Goal: Task Accomplishment & Management: Complete application form

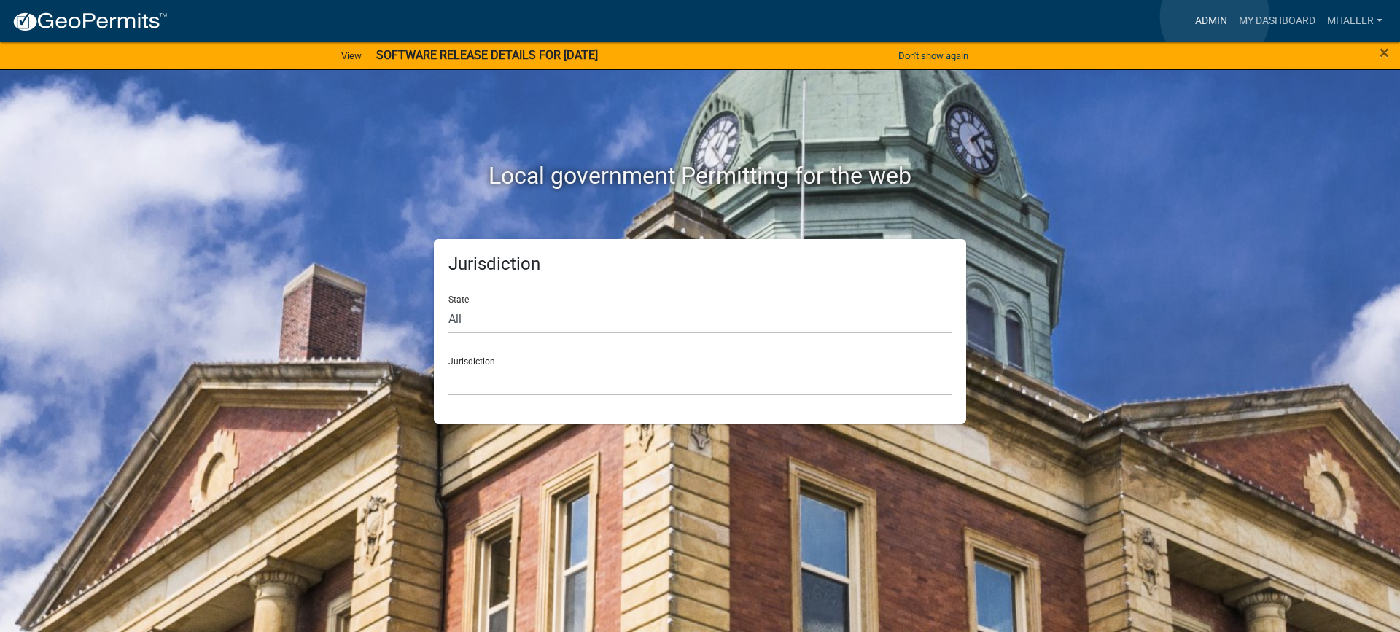
click at [1215, 17] on link "Admin" at bounding box center [1211, 21] width 44 height 28
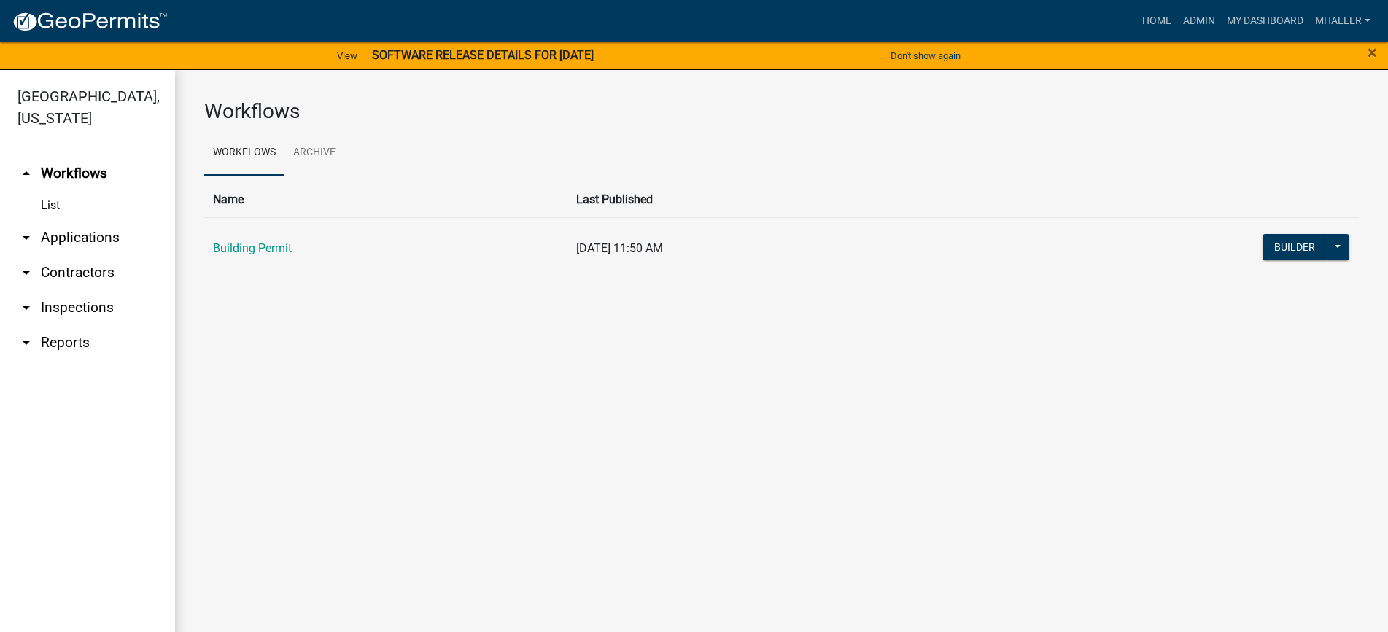
click at [82, 220] on link "arrow_drop_down Applications" at bounding box center [87, 237] width 175 height 35
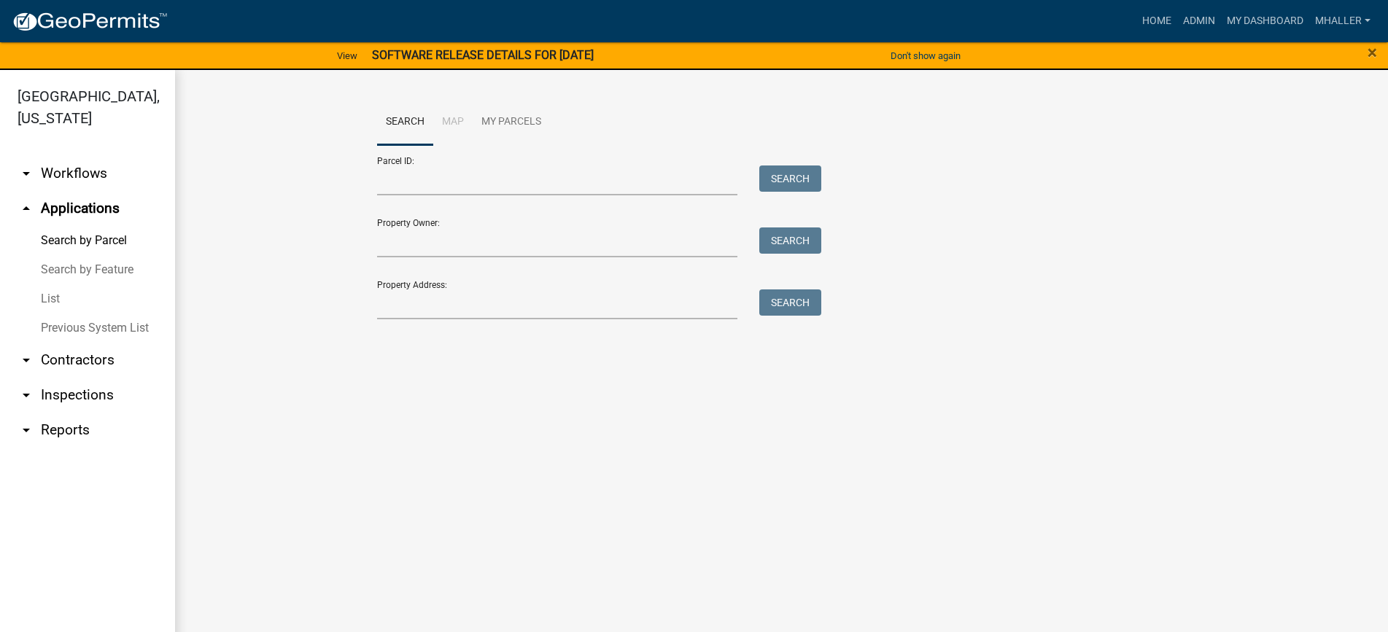
click at [55, 284] on link "List" at bounding box center [87, 298] width 175 height 29
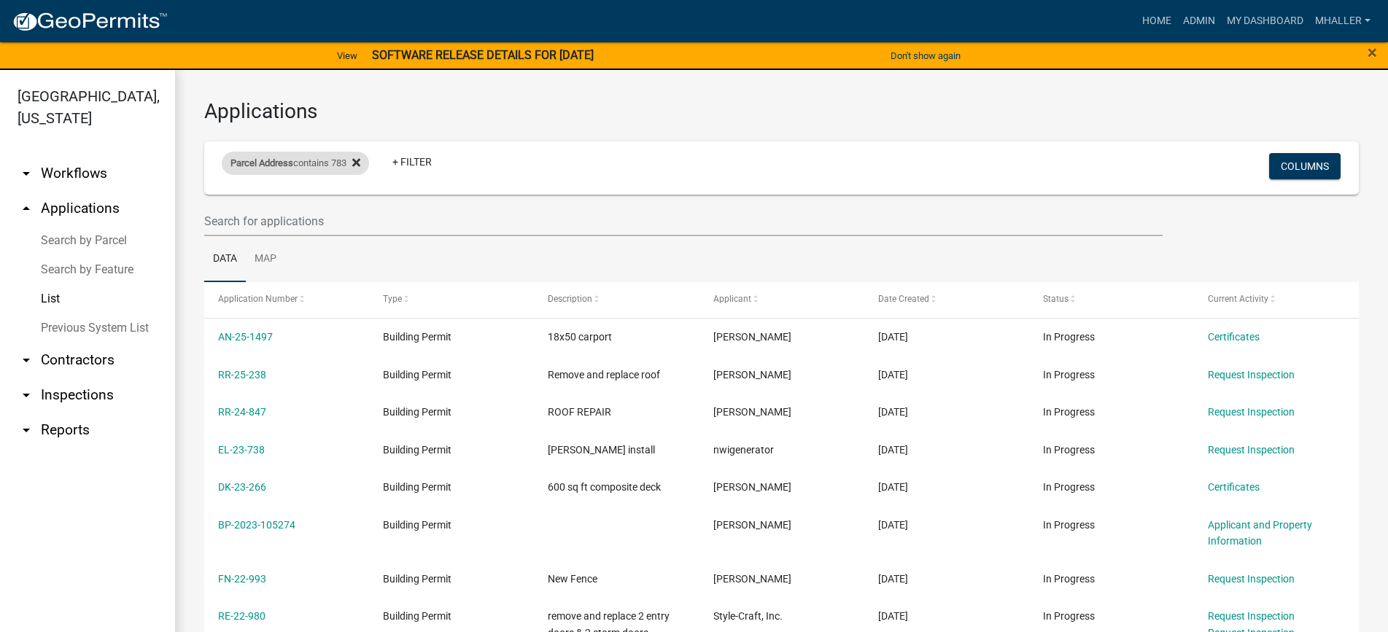
click at [360, 160] on icon at bounding box center [356, 163] width 8 height 12
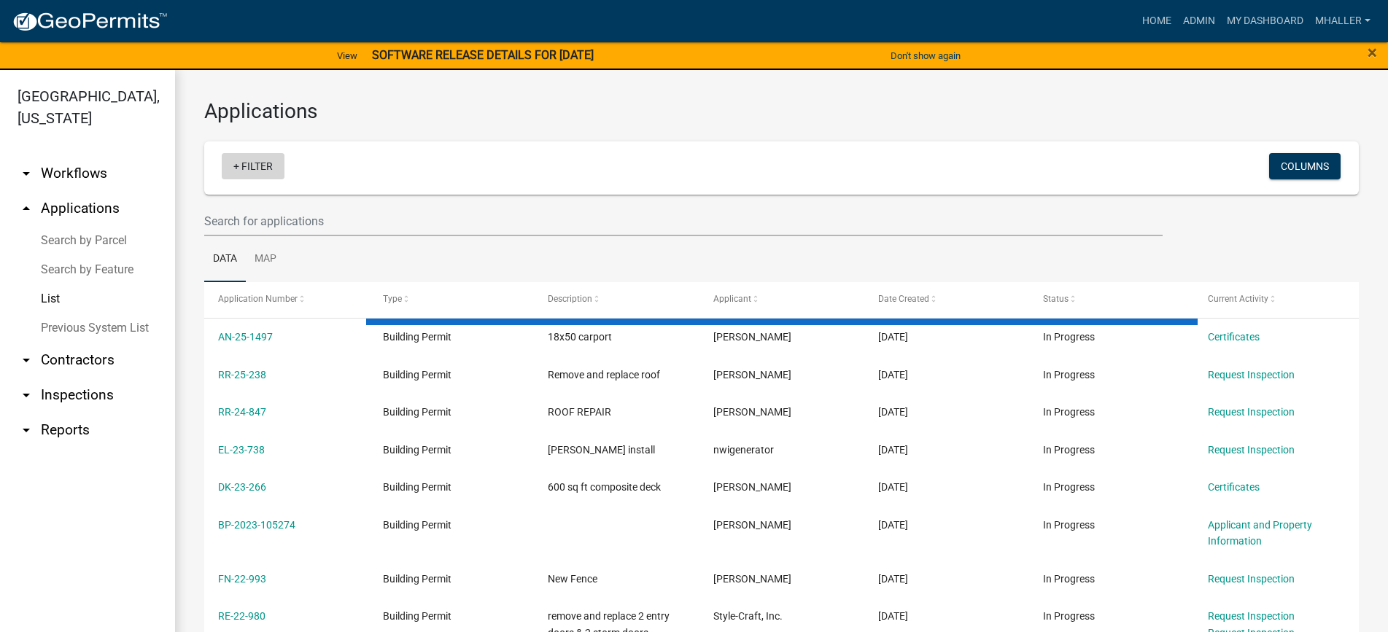
click at [260, 160] on link "+ Filter" at bounding box center [253, 166] width 63 height 26
select select "1: 25"
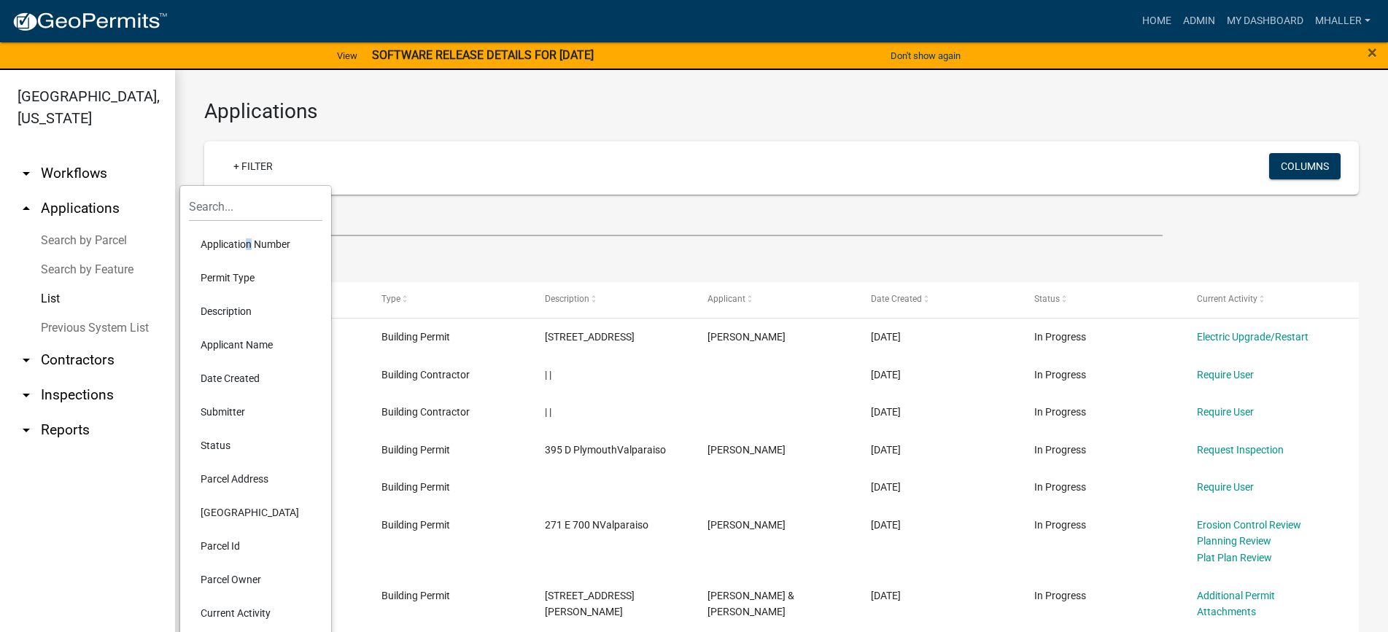
click at [243, 246] on li "Application Number" at bounding box center [255, 245] width 133 height 34
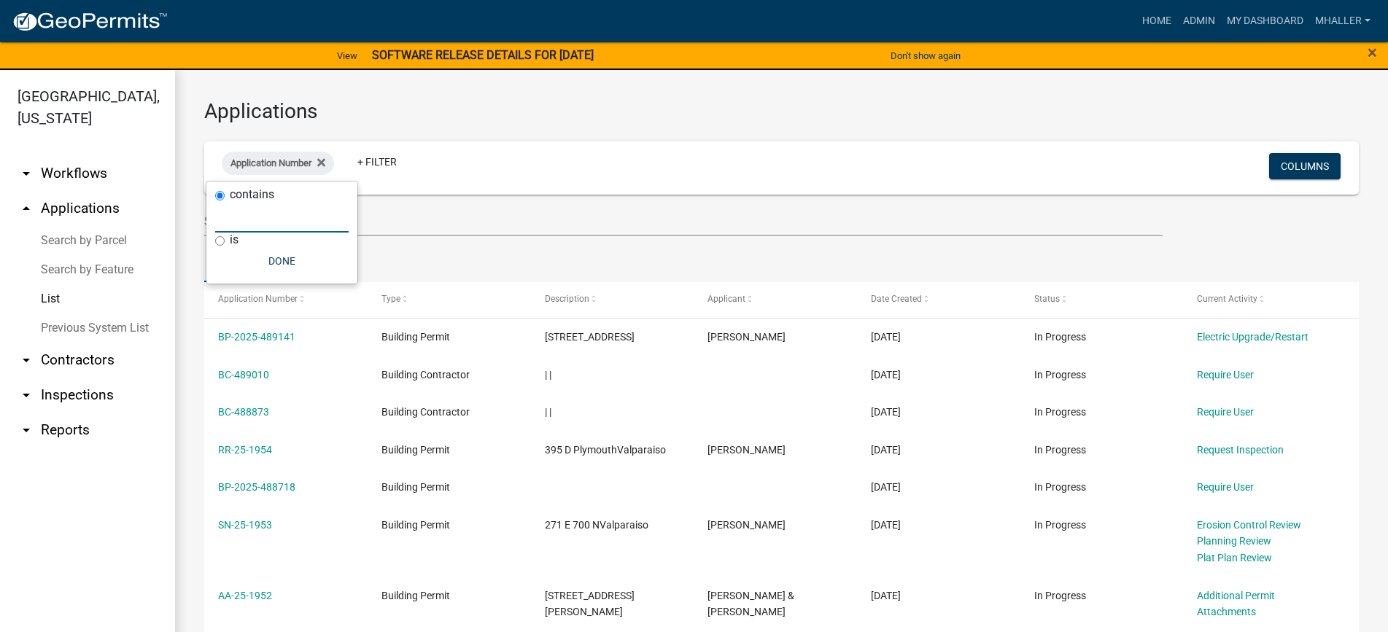
click at [244, 218] on input "text" at bounding box center [281, 218] width 133 height 30
type input "24-2298"
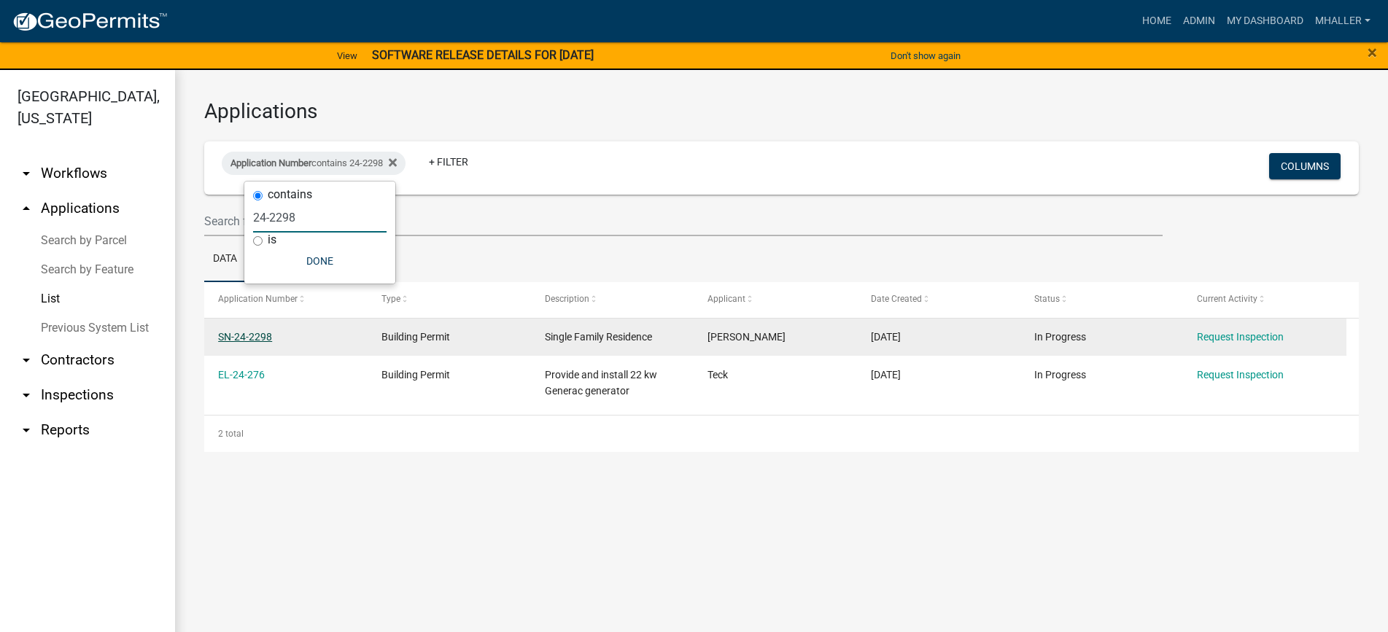
click at [255, 339] on link "SN-24-2298" at bounding box center [245, 337] width 54 height 12
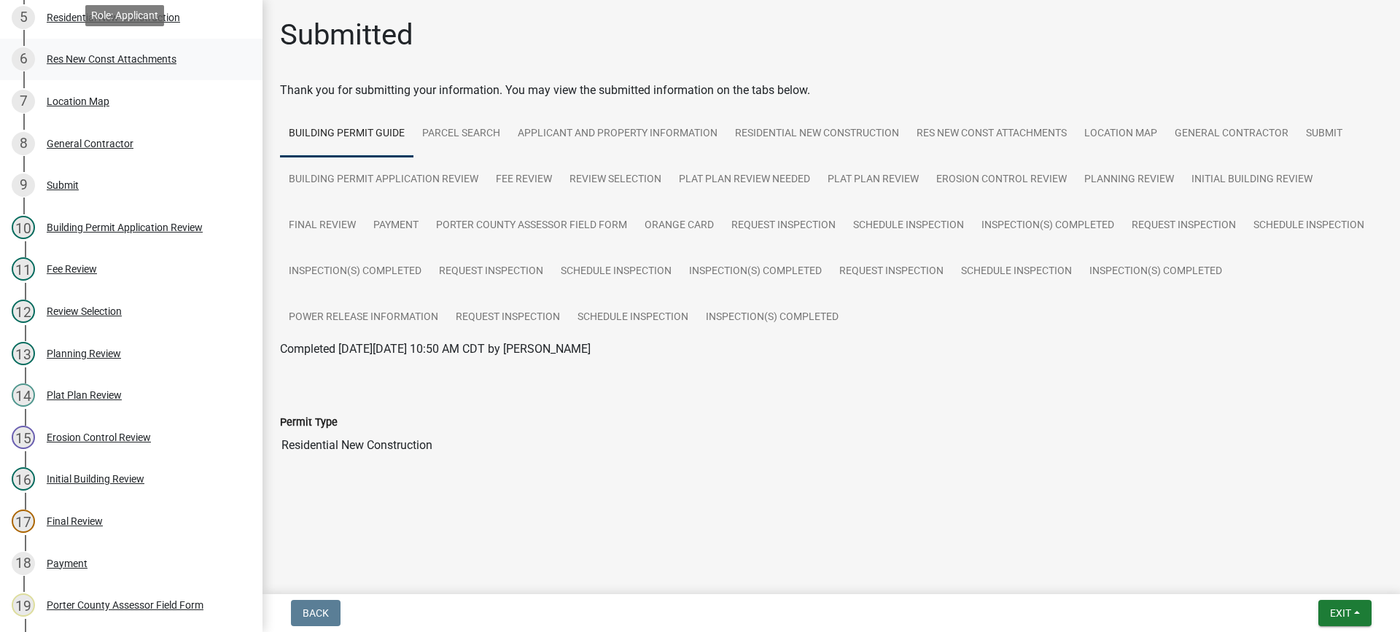
scroll to position [365, 0]
click at [970, 128] on link "Res New Const Attachments" at bounding box center [992, 134] width 168 height 47
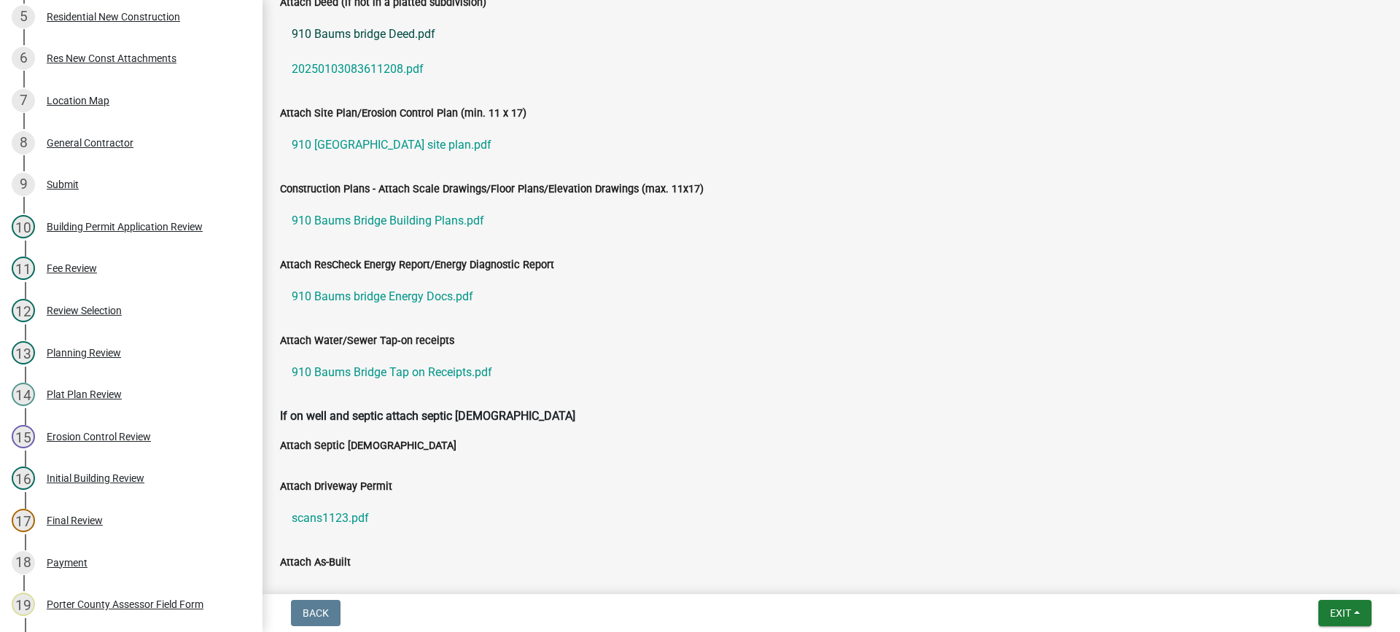
scroll to position [438, 0]
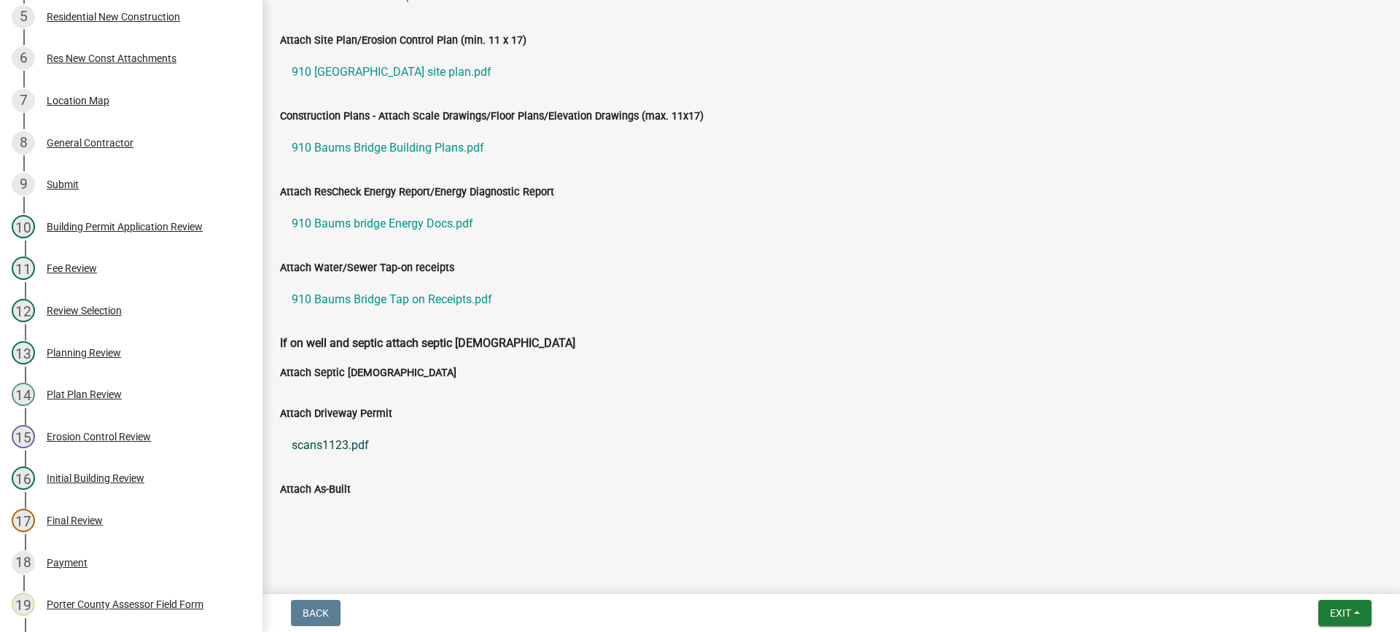
click at [338, 443] on link "scans1123.pdf" at bounding box center [831, 445] width 1103 height 35
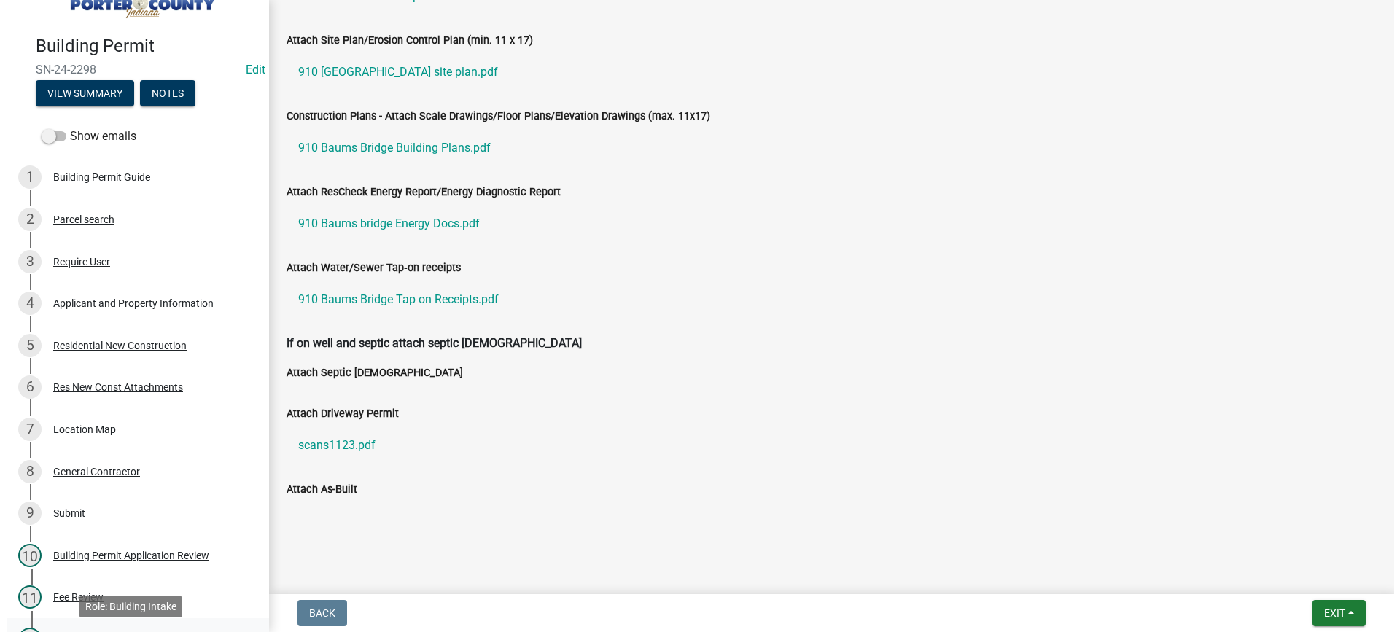
scroll to position [0, 0]
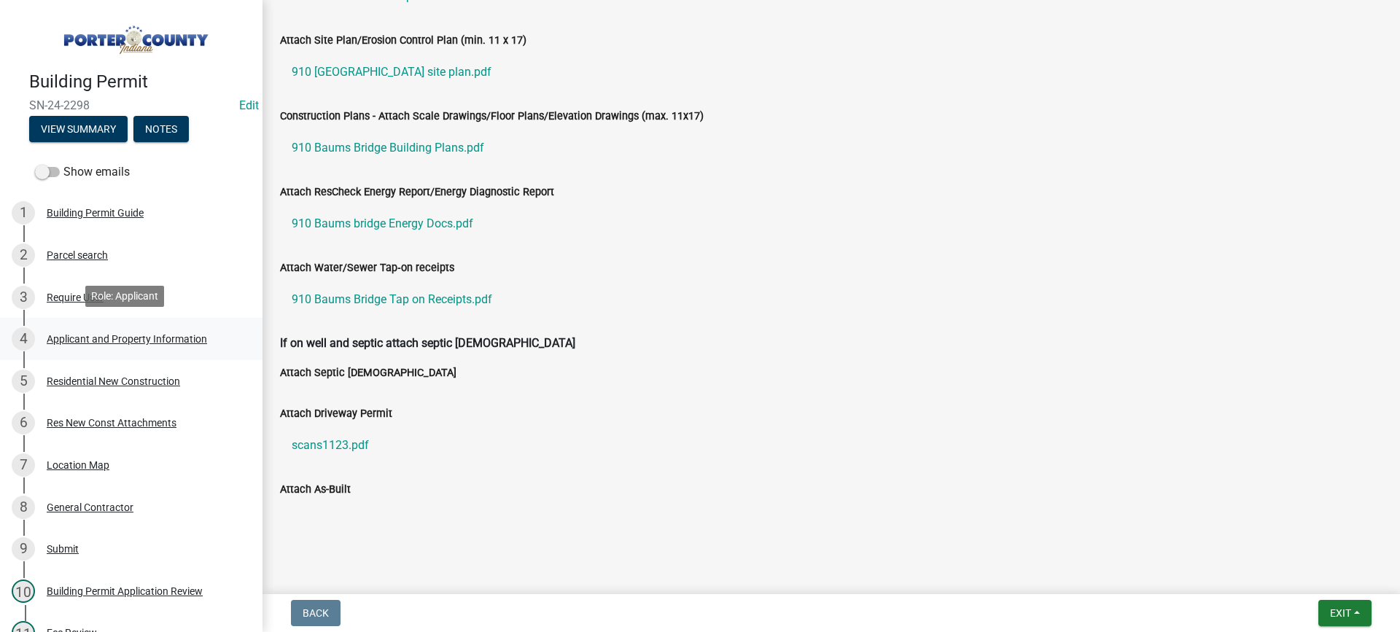
click at [120, 336] on div "Applicant and Property Information" at bounding box center [127, 339] width 160 height 10
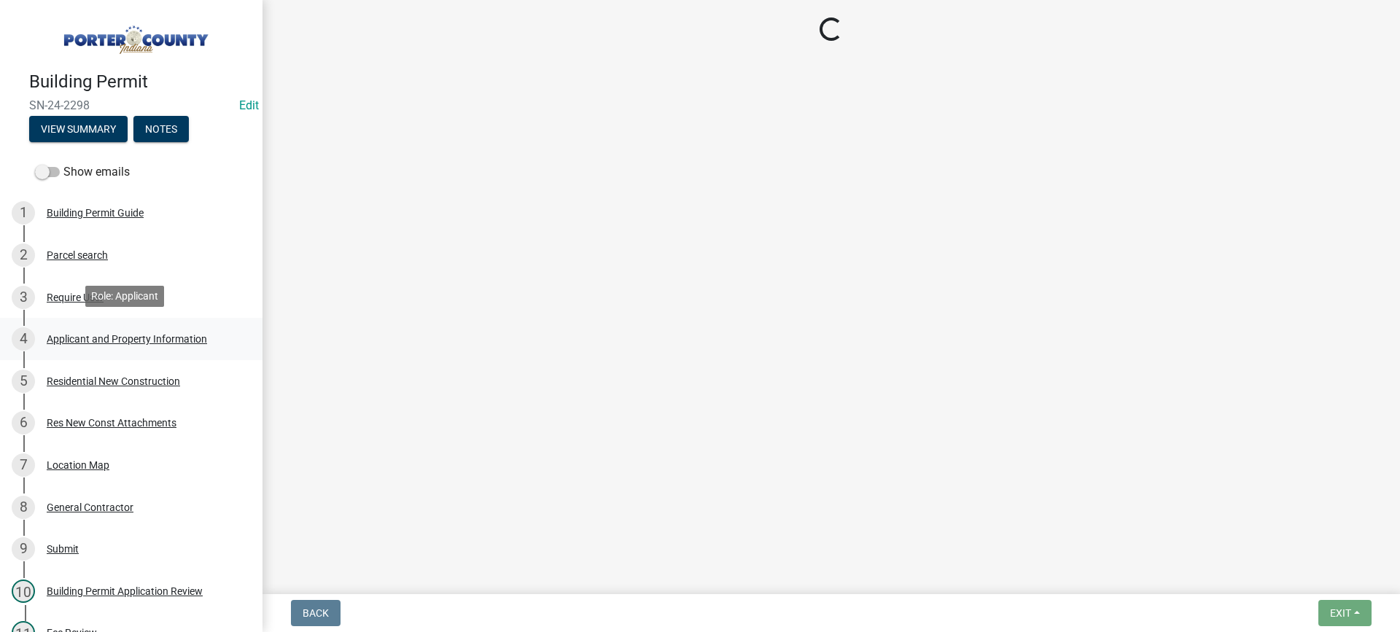
select select "8813af9a-53bd-4ec9-a082-37b92a5ec060"
select select "b0f6f87b-588c-48c3-b728-322303c6bafe"
select select "ea6751d4-6bf7-4a16-89ee-f7801ab82aa1"
select select "92efe679-05f4-414a-9426-51627fba5de6"
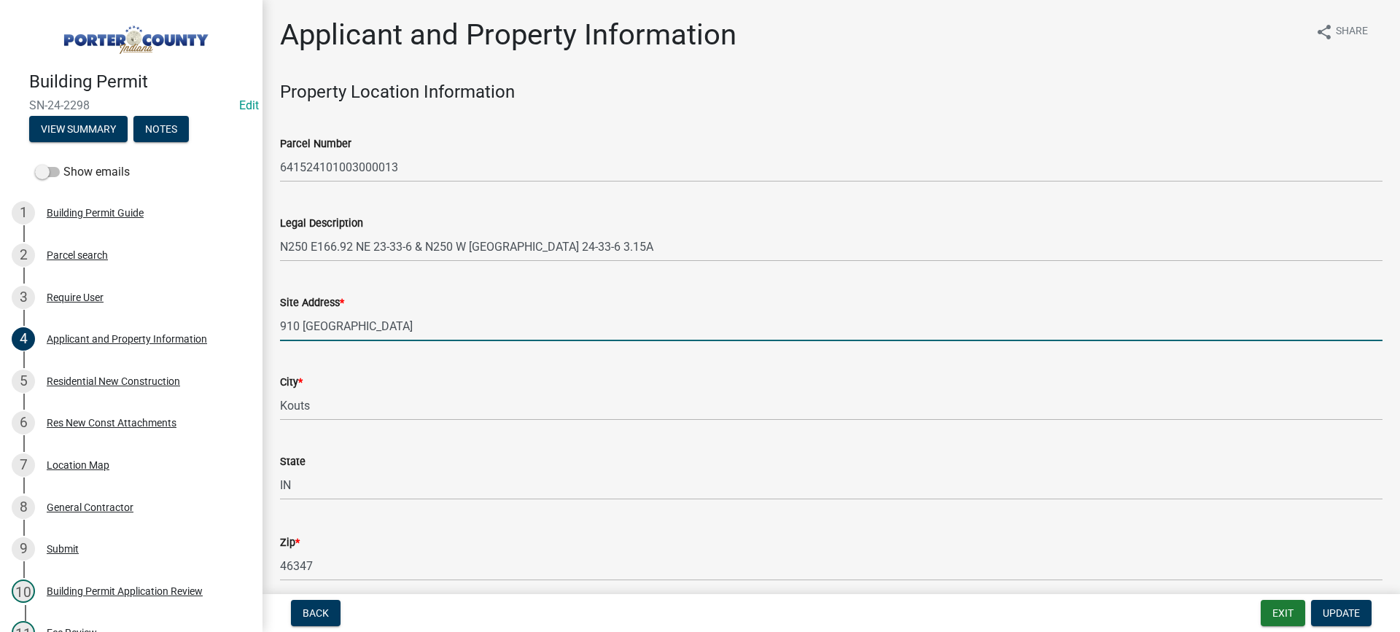
drag, startPoint x: 392, startPoint y: 325, endPoint x: 254, endPoint y: 333, distance: 138.8
click at [254, 333] on div "Building Permit SN-24-2298 Edit View Summary Notes Show emails 1 Building Permi…" at bounding box center [700, 316] width 1400 height 632
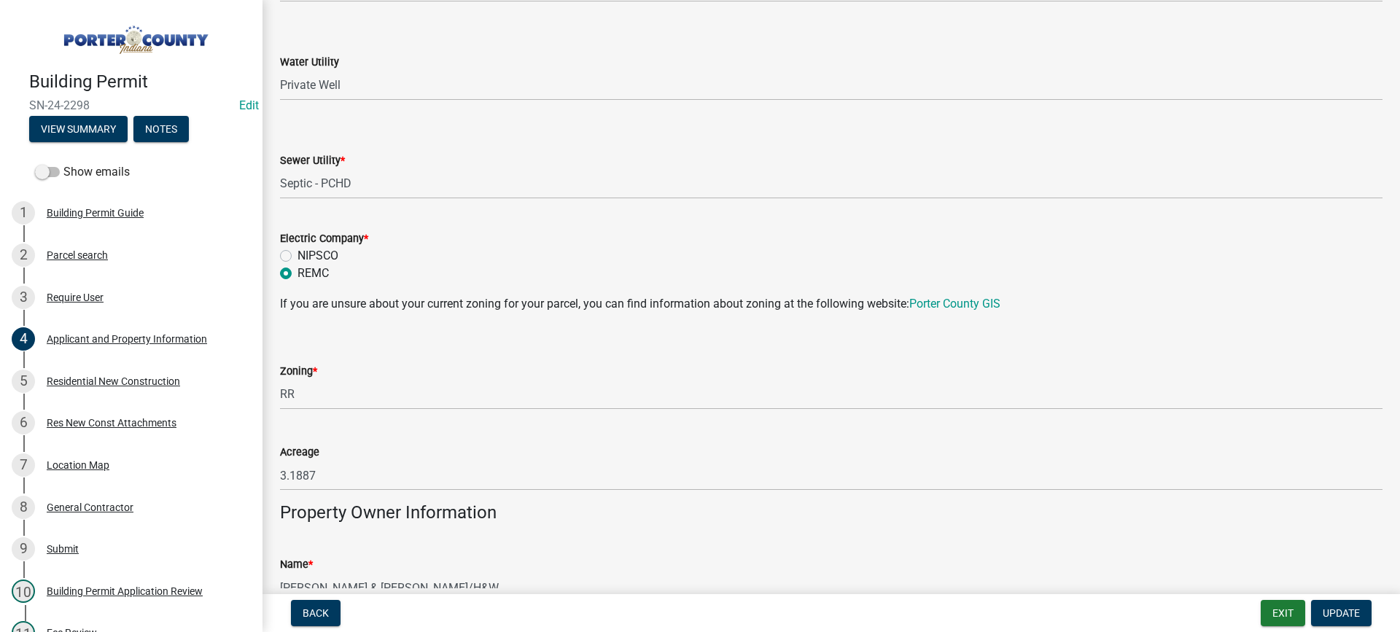
scroll to position [1021, 0]
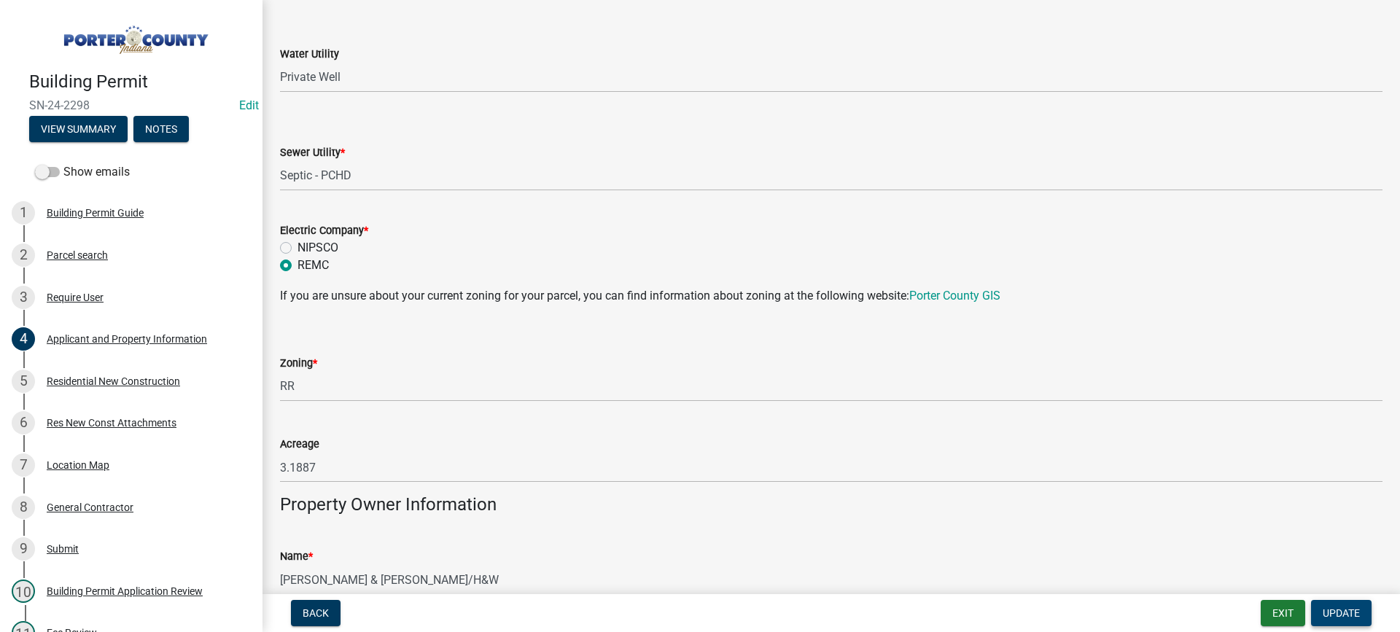
type input "2w CR 900s"
click at [1338, 613] on span "Update" at bounding box center [1341, 613] width 37 height 12
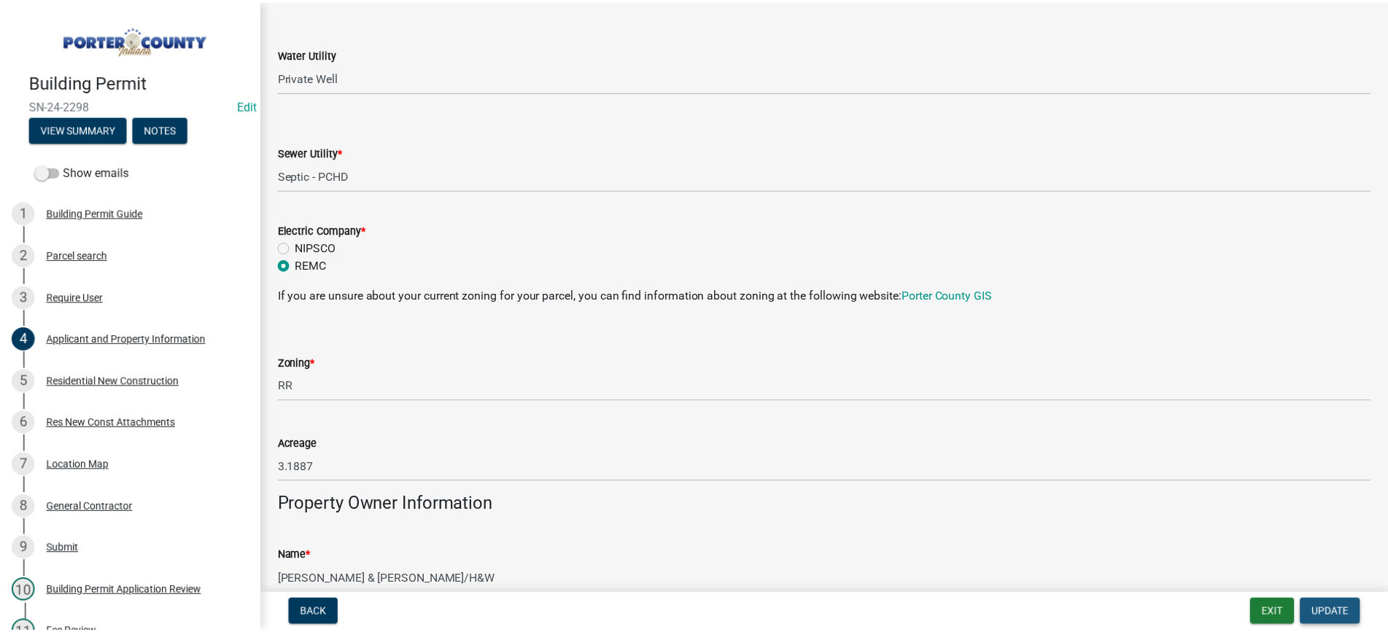
scroll to position [0, 0]
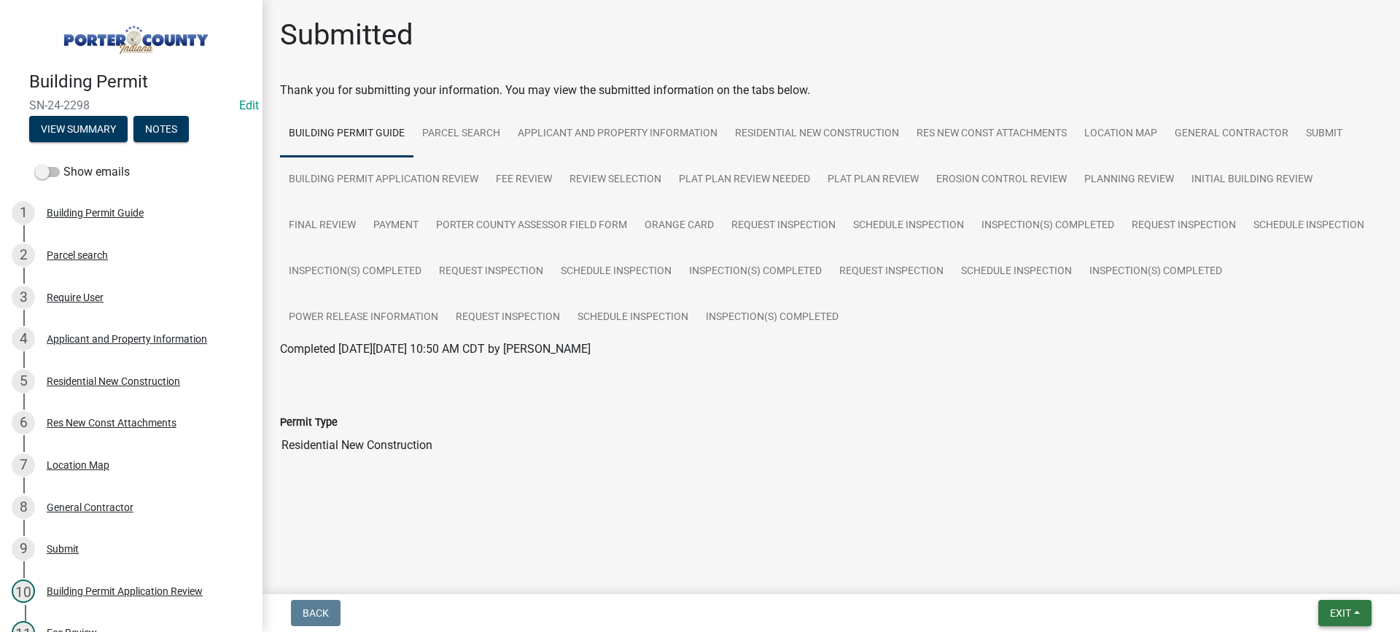
click at [1334, 610] on span "Exit" at bounding box center [1340, 613] width 21 height 12
click at [1194, 532] on main "Submitted Thank you for submitting your information. You may view the submitted…" at bounding box center [832, 294] width 1138 height 589
click at [1335, 615] on span "Exit" at bounding box center [1340, 613] width 21 height 12
click at [1328, 578] on button "Save & Exit" at bounding box center [1313, 575] width 117 height 35
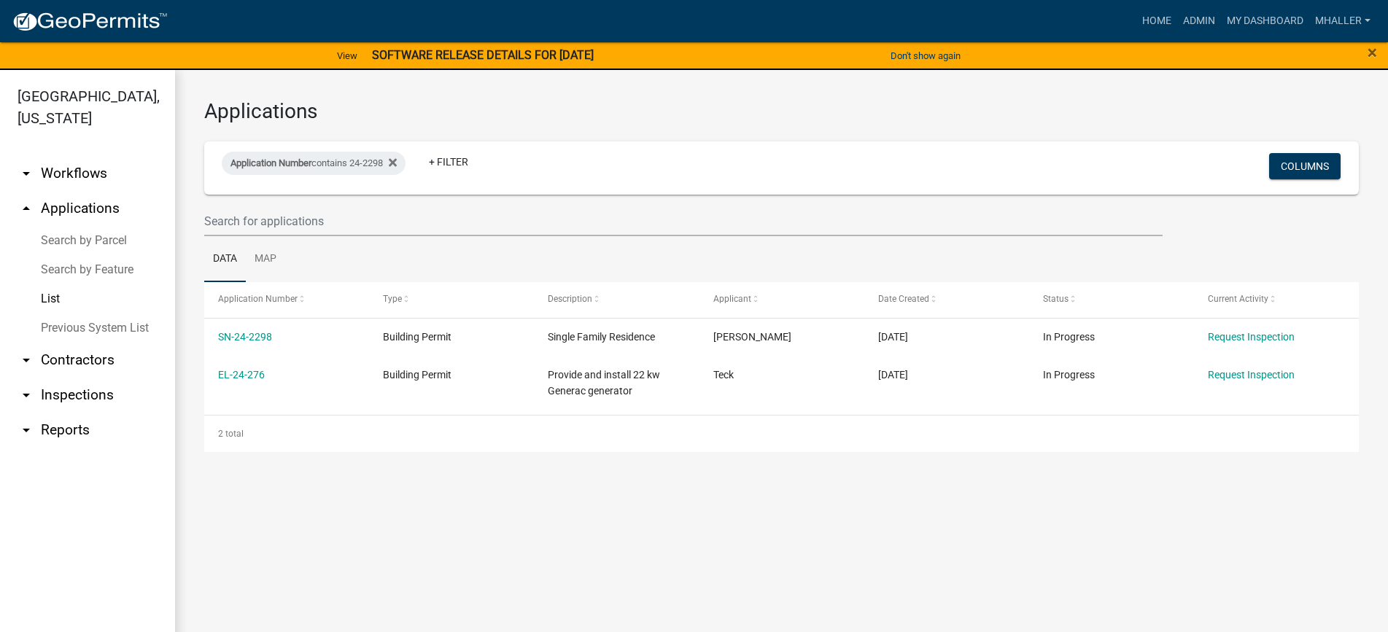
click at [69, 378] on link "arrow_drop_down Inspections" at bounding box center [87, 395] width 175 height 35
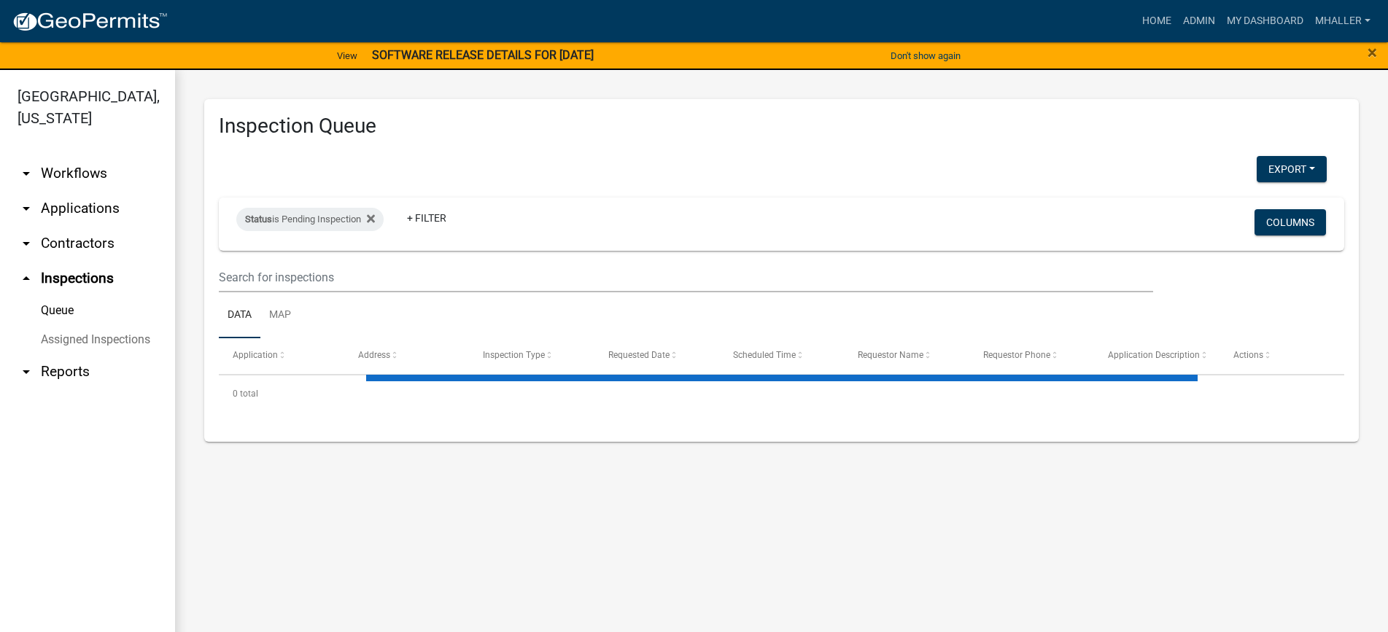
select select "1: 25"
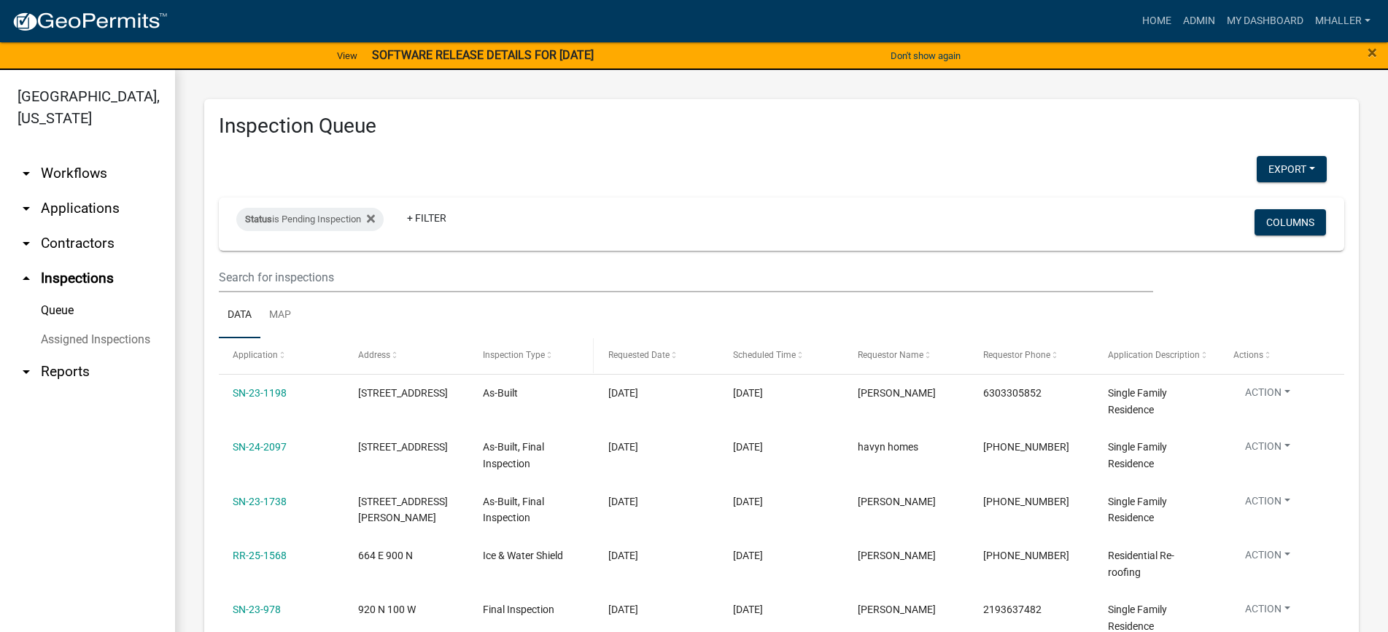
click at [513, 353] on span "Inspection Type" at bounding box center [514, 355] width 62 height 10
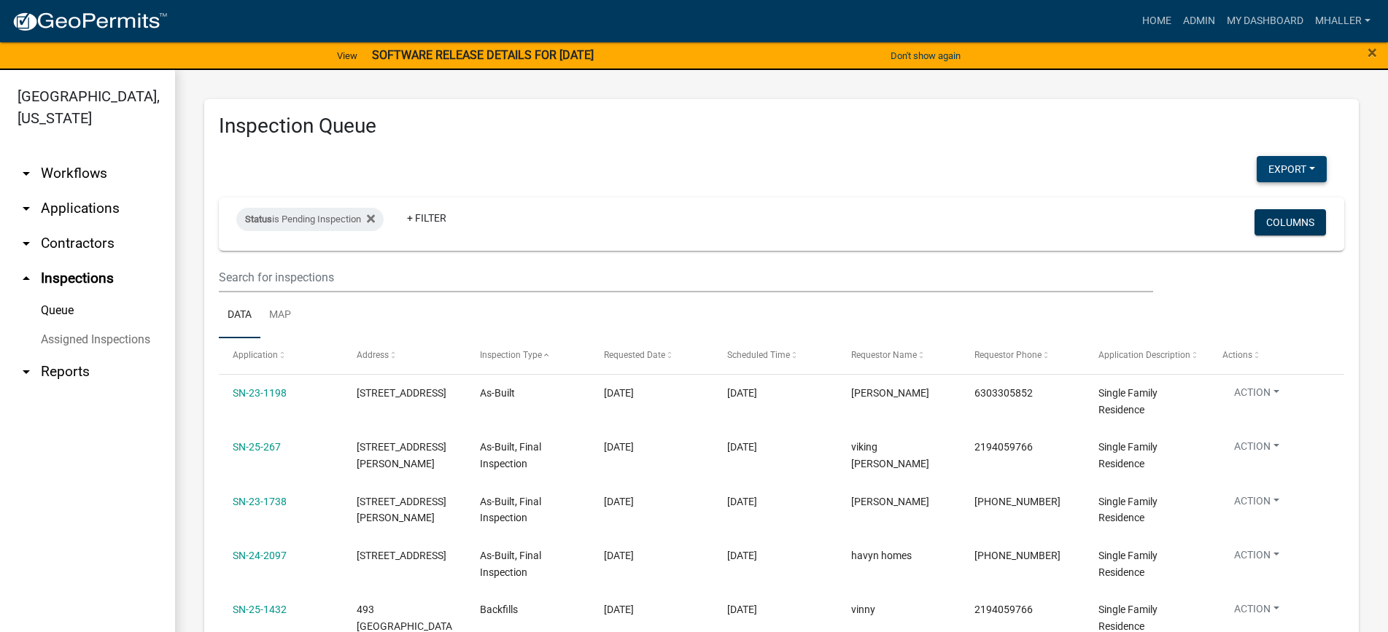
click at [1269, 168] on button "Export" at bounding box center [1292, 169] width 70 height 26
click at [1230, 208] on button "Excel Format (.xlsx)" at bounding box center [1258, 207] width 136 height 35
click at [1262, 169] on button "Export" at bounding box center [1292, 169] width 70 height 26
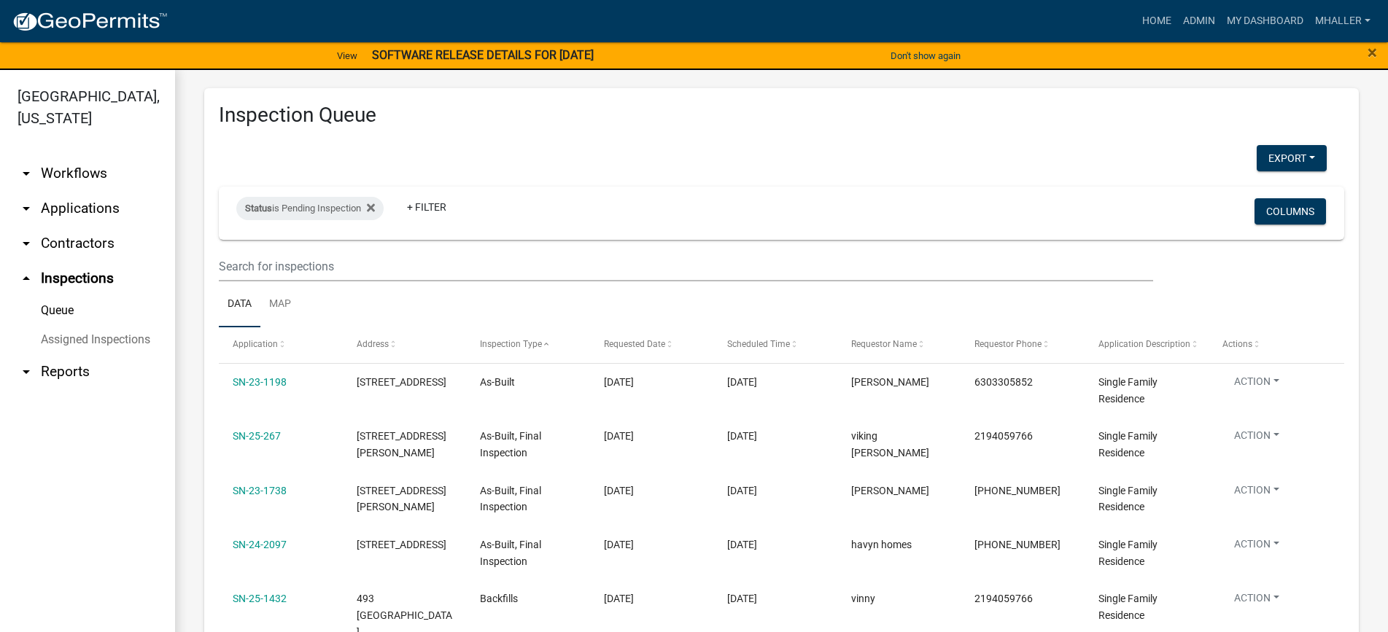
scroll to position [3, 0]
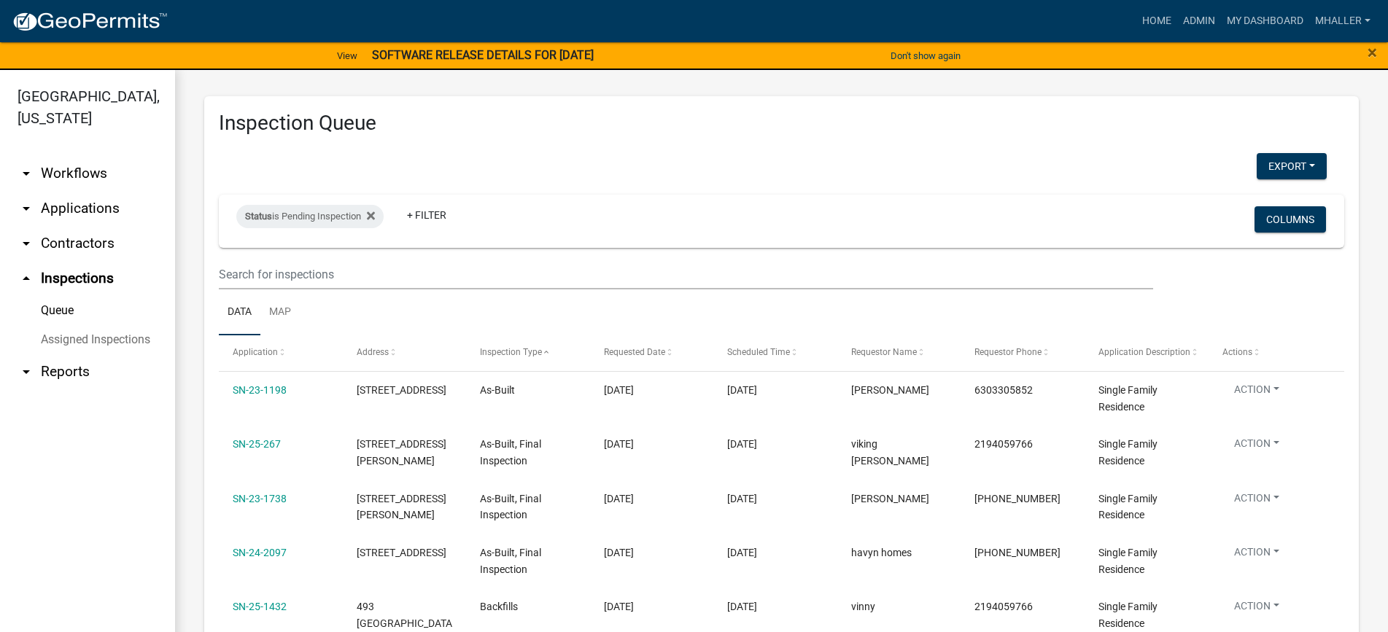
click at [88, 191] on link "arrow_drop_down Applications" at bounding box center [87, 208] width 175 height 35
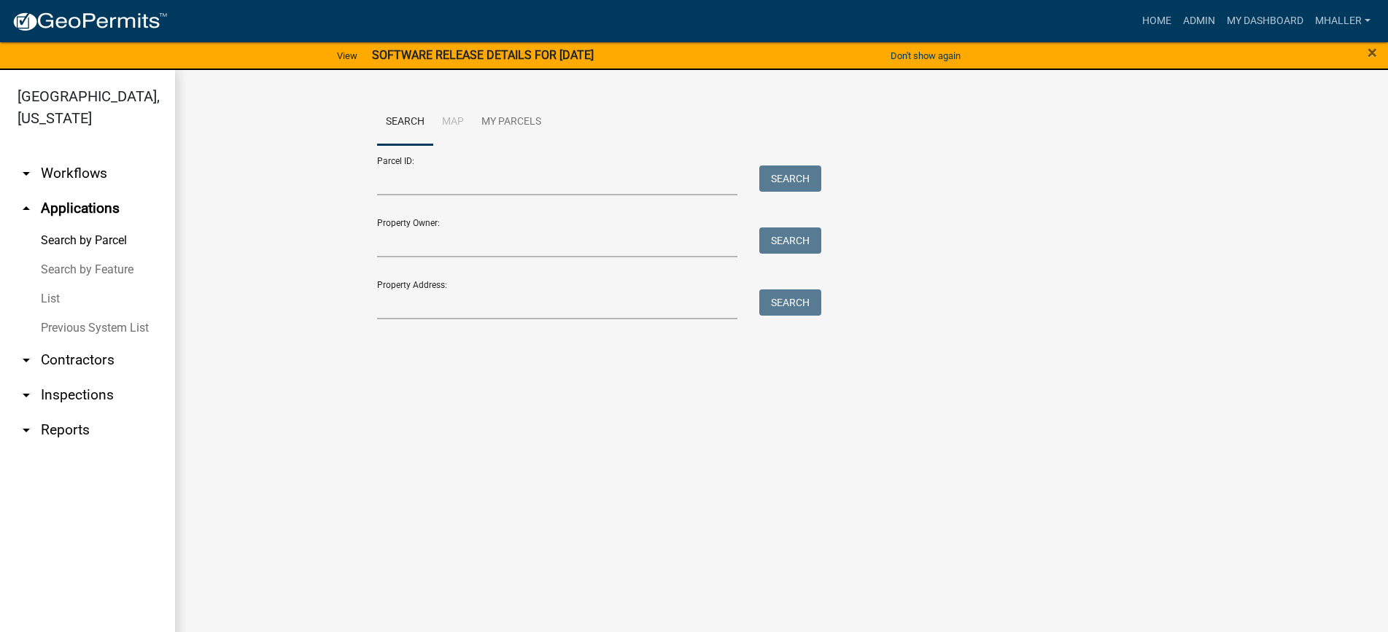
click at [53, 284] on link "List" at bounding box center [87, 298] width 175 height 29
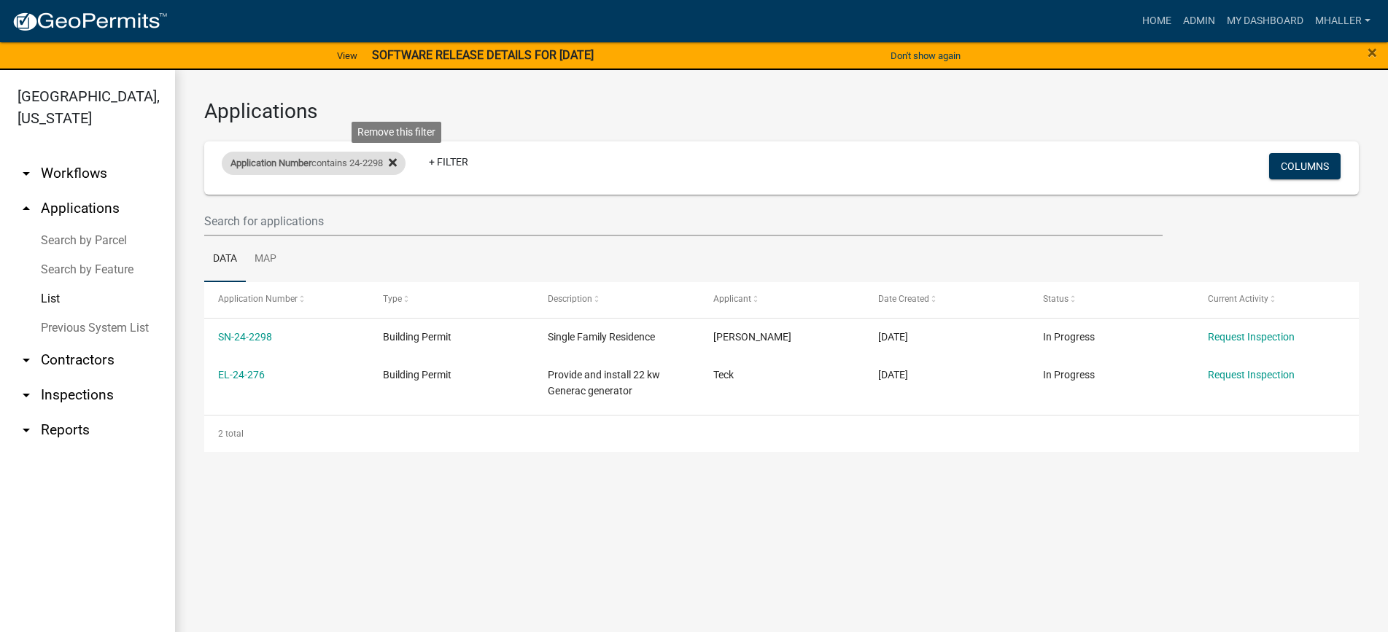
click at [397, 166] on icon at bounding box center [393, 163] width 8 height 12
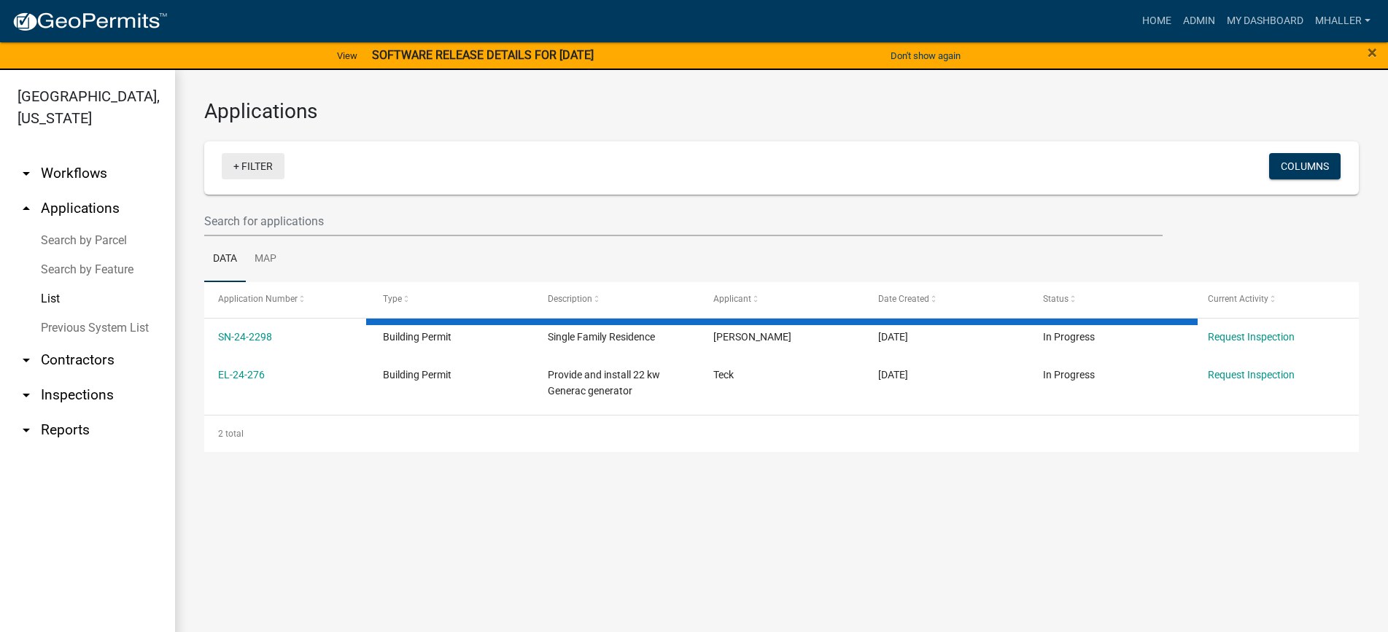
click at [260, 170] on link "+ Filter" at bounding box center [253, 166] width 63 height 26
select select "1: 25"
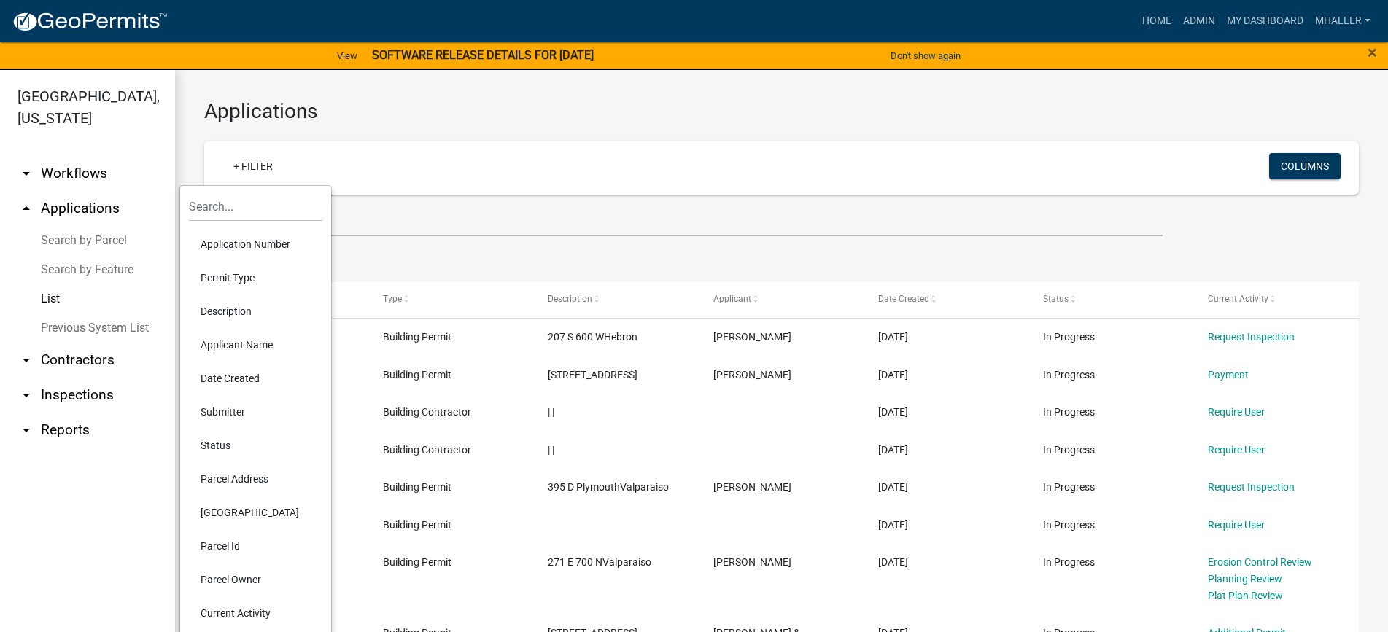
click at [253, 478] on li "Parcel Address" at bounding box center [255, 479] width 133 height 34
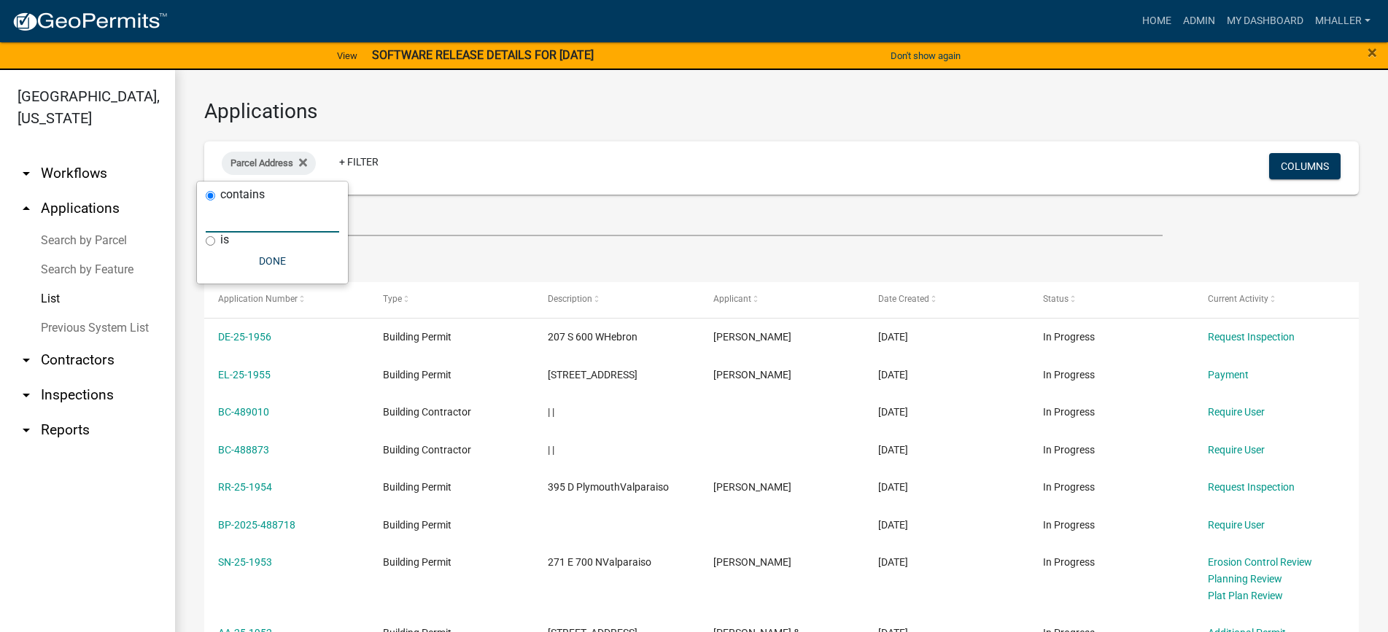
click at [285, 227] on input "text" at bounding box center [272, 218] width 133 height 30
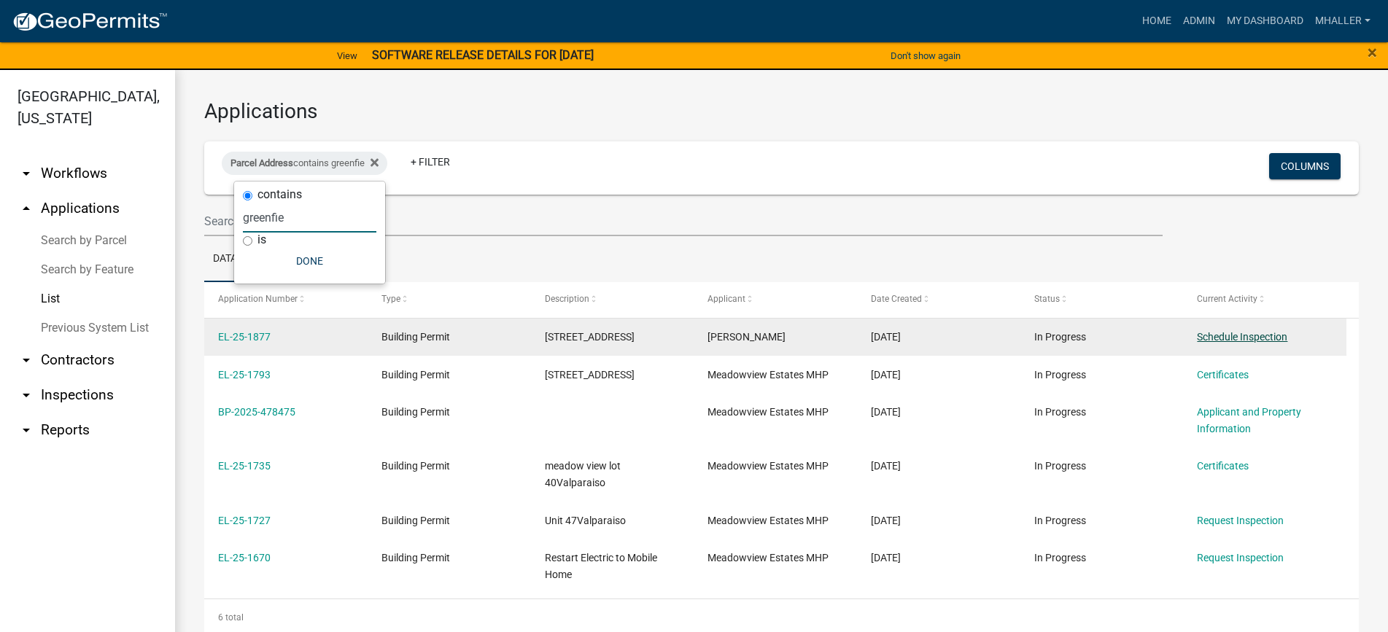
type input "greenfie"
click at [1208, 338] on link "Schedule Inspection" at bounding box center [1242, 337] width 90 height 12
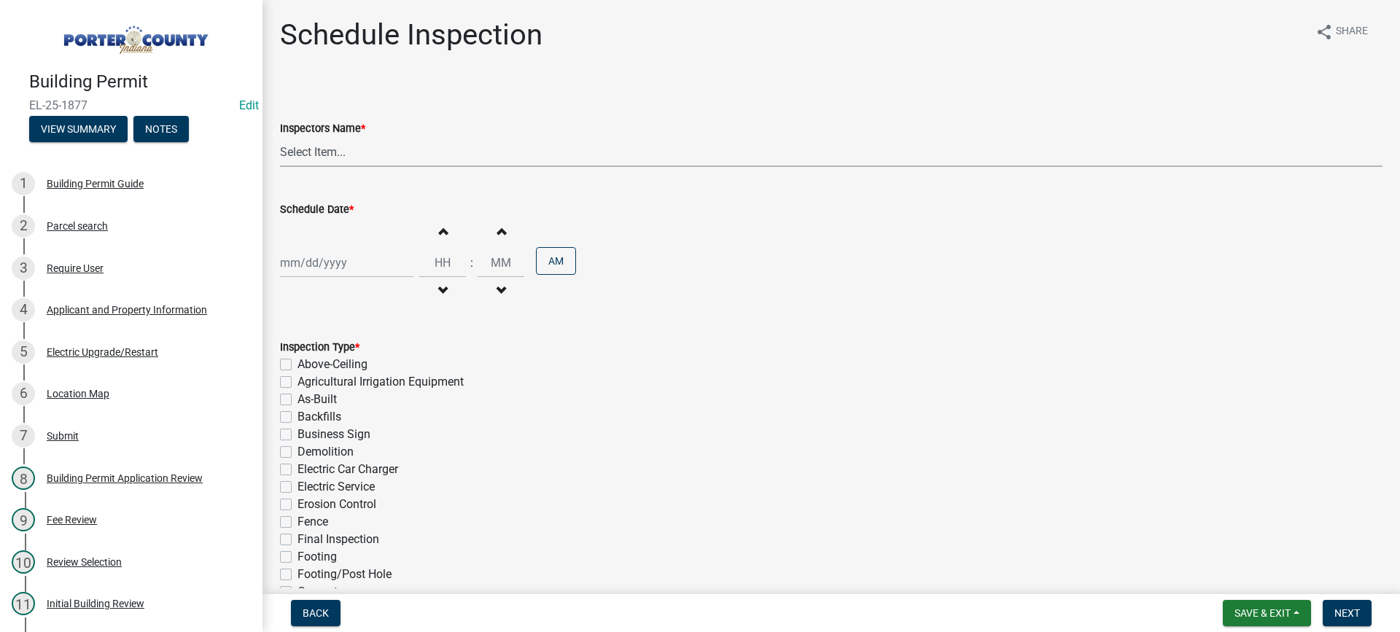
click at [308, 151] on select "Select Item... mhaller ([PERSON_NAME])" at bounding box center [831, 152] width 1103 height 30
select select "ca350da2-795e-4cf8-941d-46ff53e354ae"
click at [280, 137] on select "Select Item... mhaller ([PERSON_NAME])" at bounding box center [831, 152] width 1103 height 30
click at [322, 265] on div at bounding box center [346, 263] width 133 height 30
select select "10"
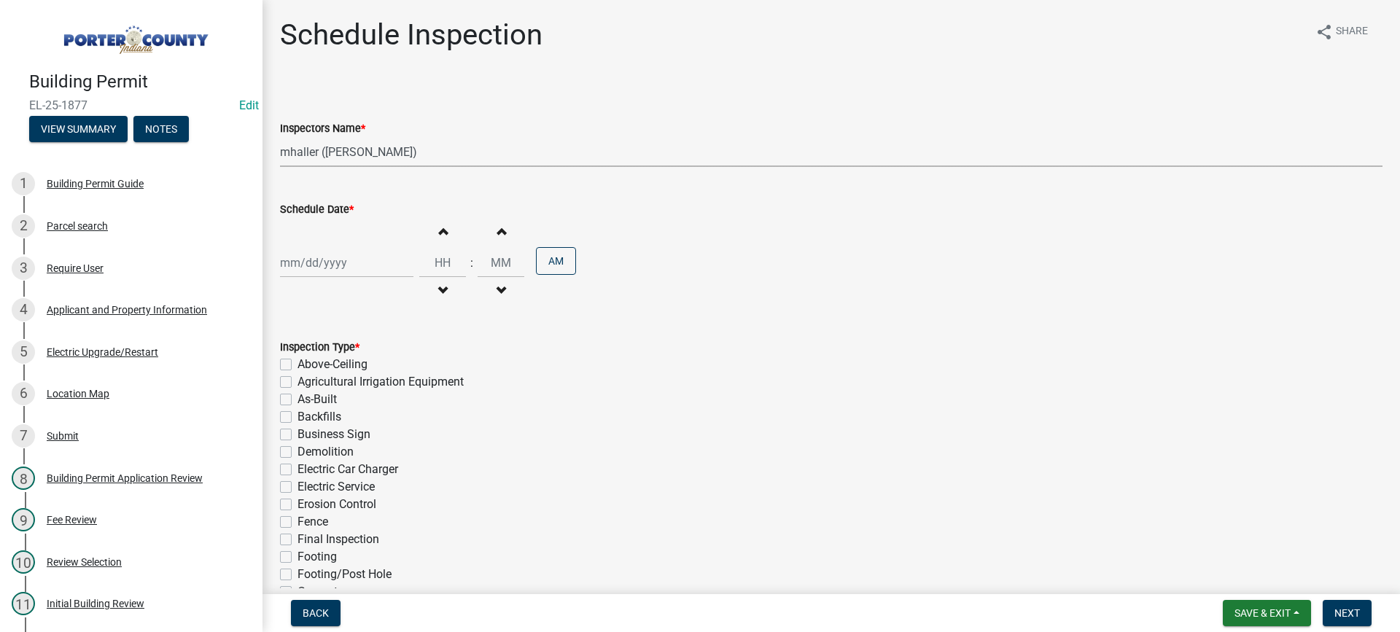
select select "2025"
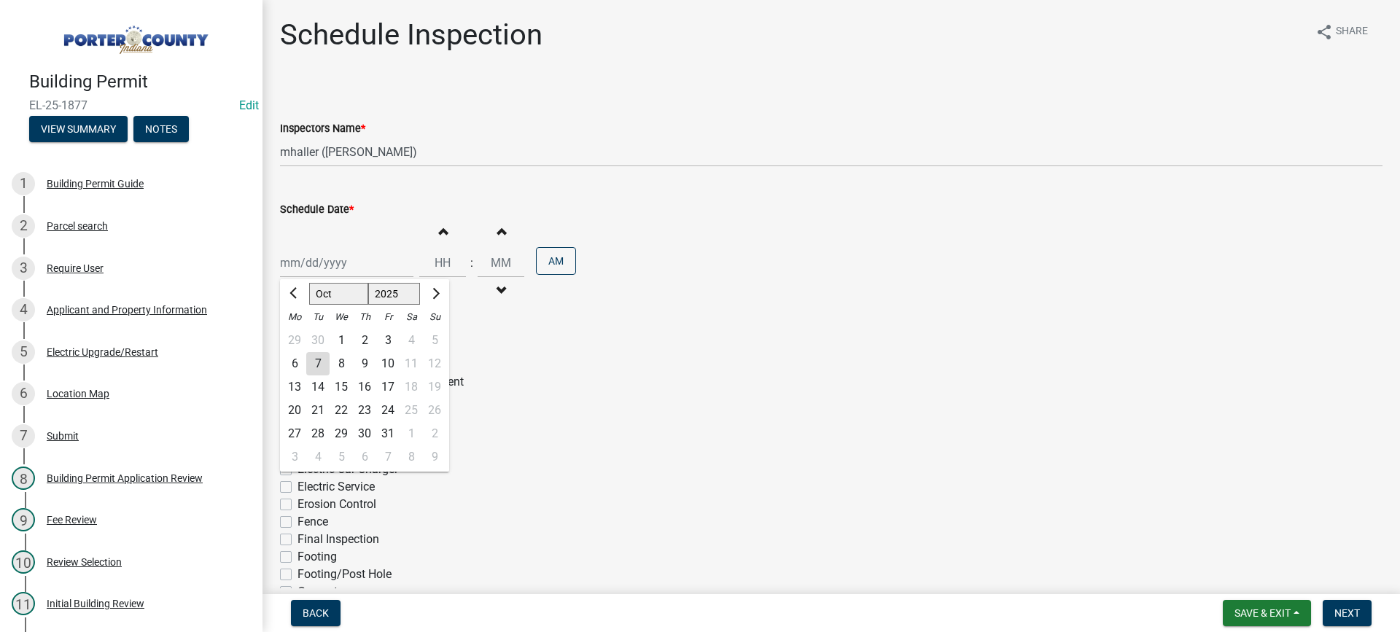
click at [316, 363] on div "7" at bounding box center [317, 363] width 23 height 23
type input "[DATE]"
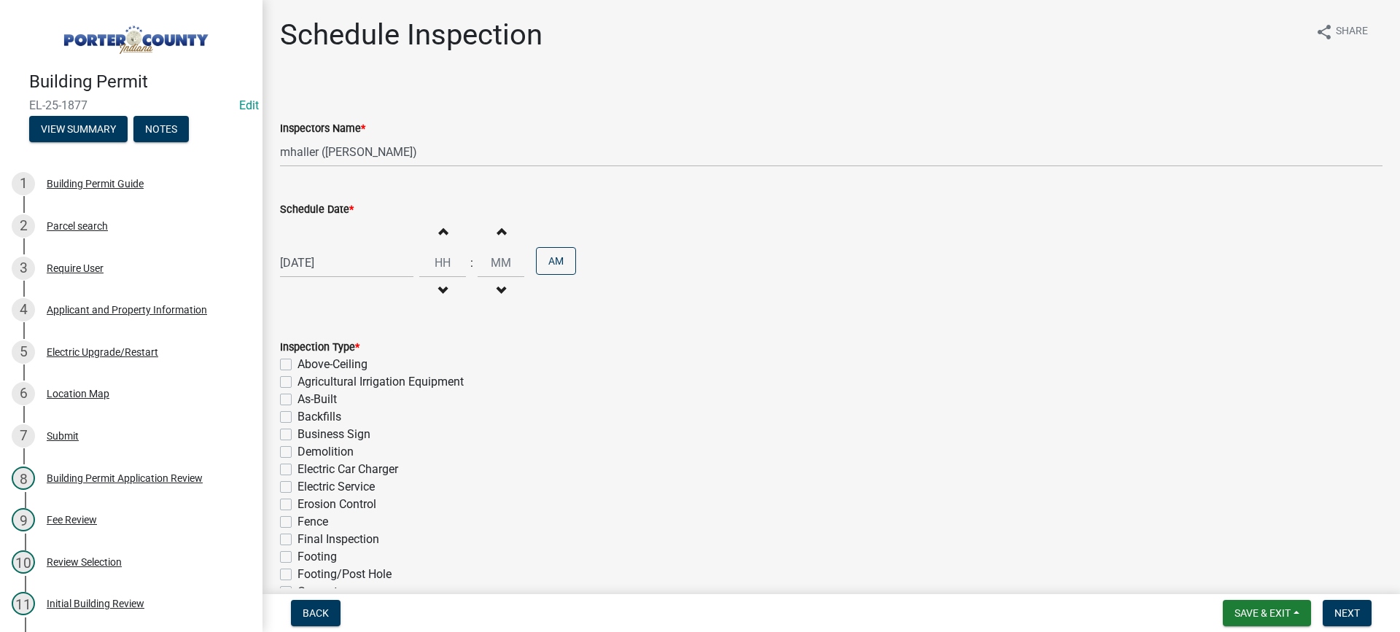
click at [298, 491] on label "Electric Service" at bounding box center [336, 487] width 77 height 18
click at [298, 488] on input "Electric Service" at bounding box center [302, 482] width 9 height 9
checkbox input "true"
checkbox input "false"
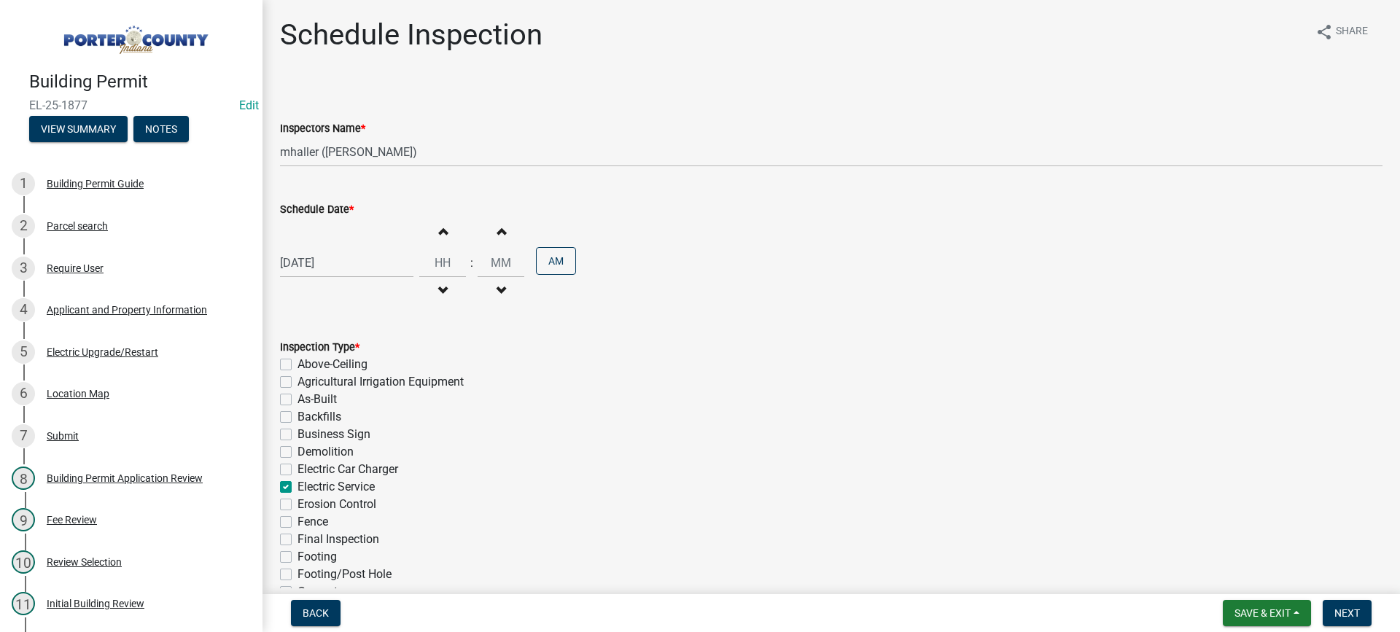
checkbox input "false"
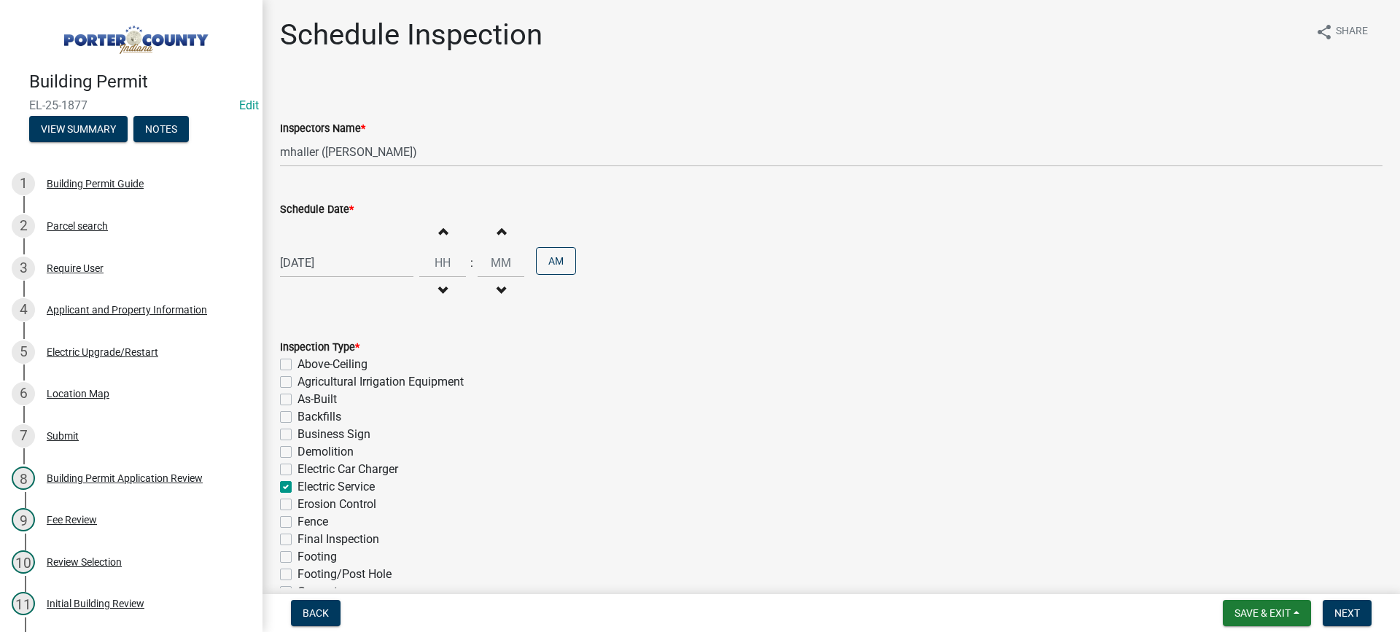
checkbox input "true"
checkbox input "false"
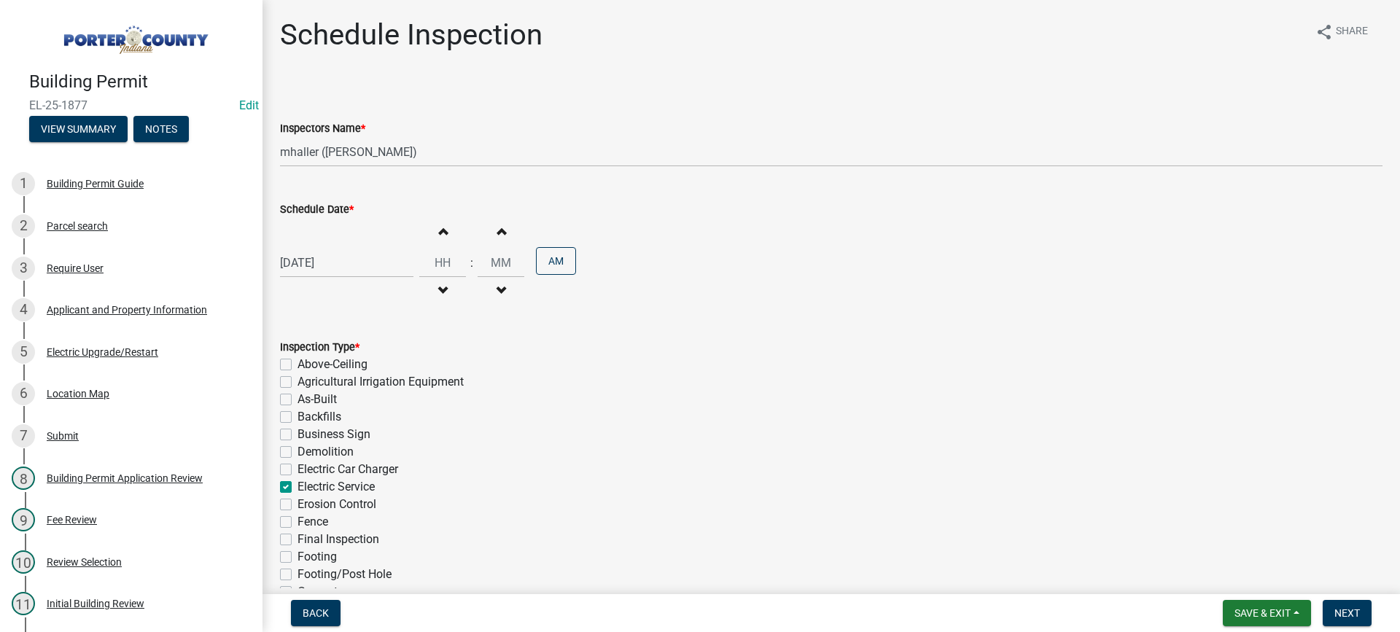
checkbox input "false"
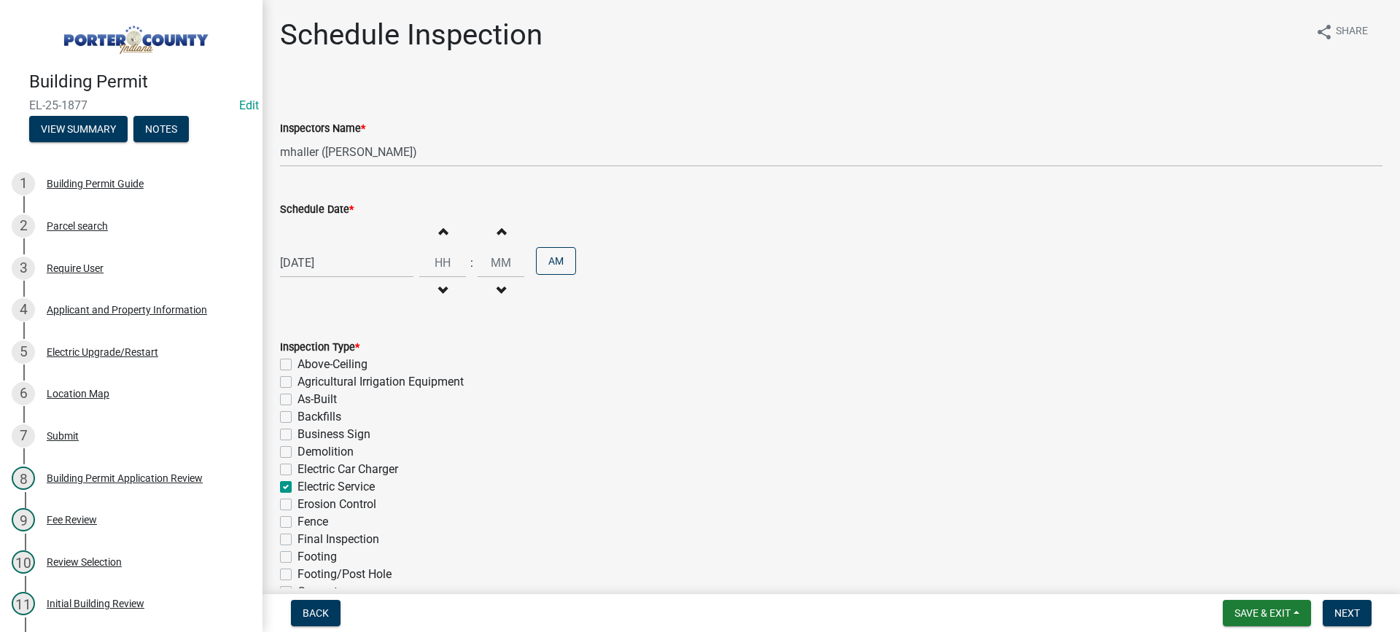
checkbox input "false"
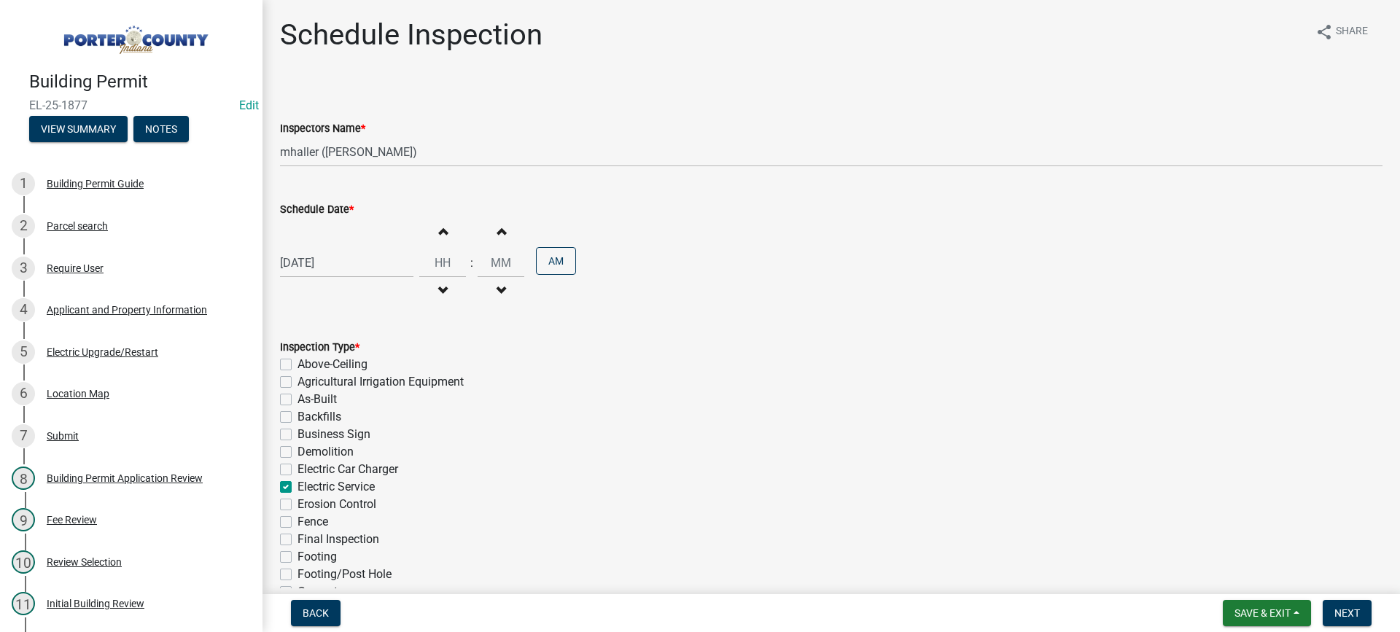
checkbox input "false"
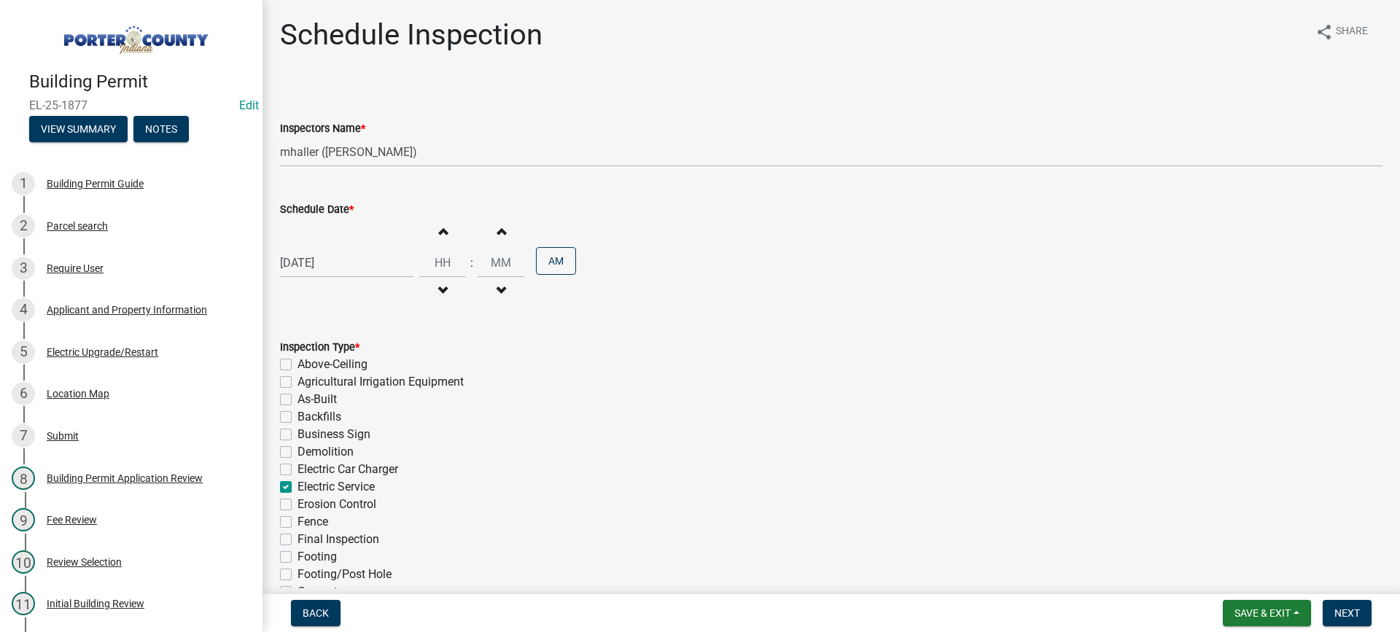
checkbox input "false"
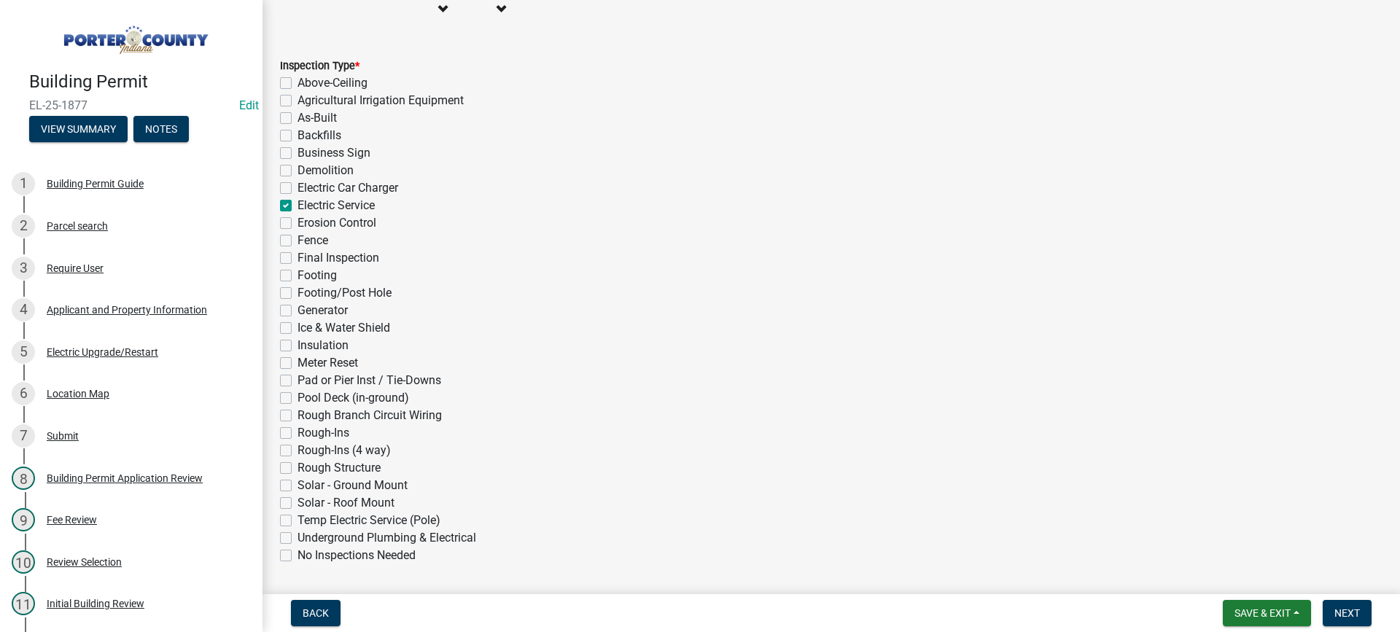
scroll to position [327, 0]
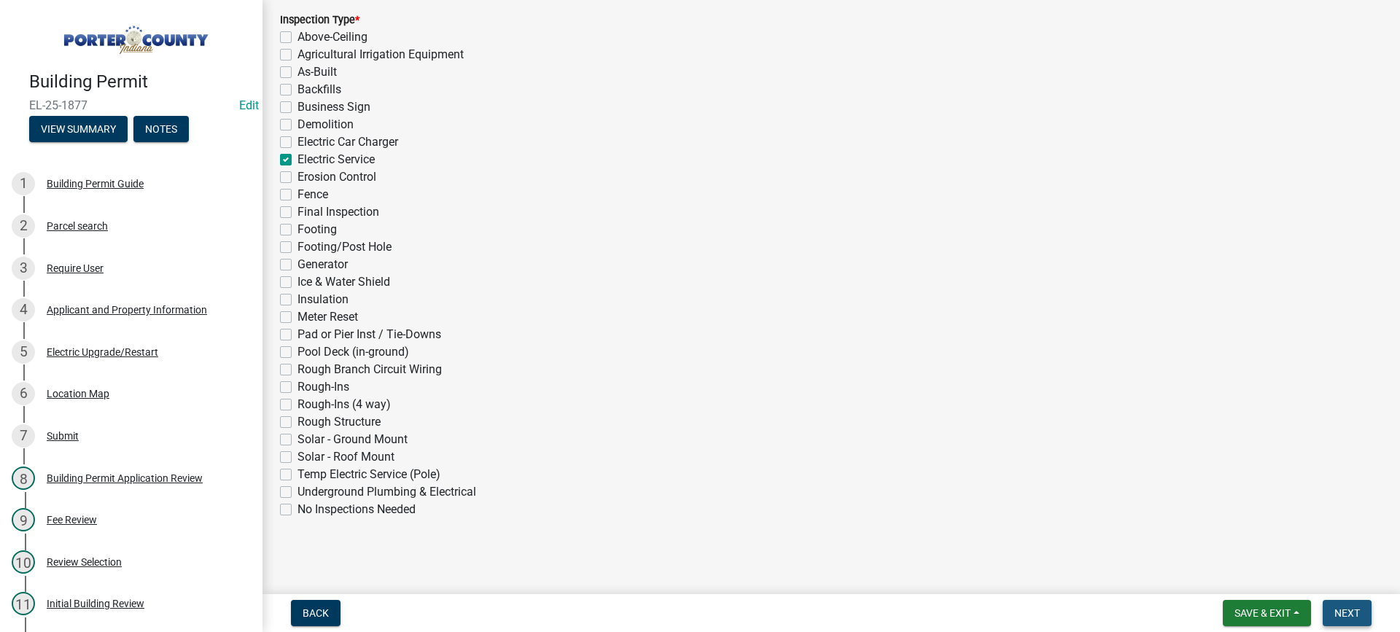
click at [1343, 613] on span "Next" at bounding box center [1348, 613] width 26 height 12
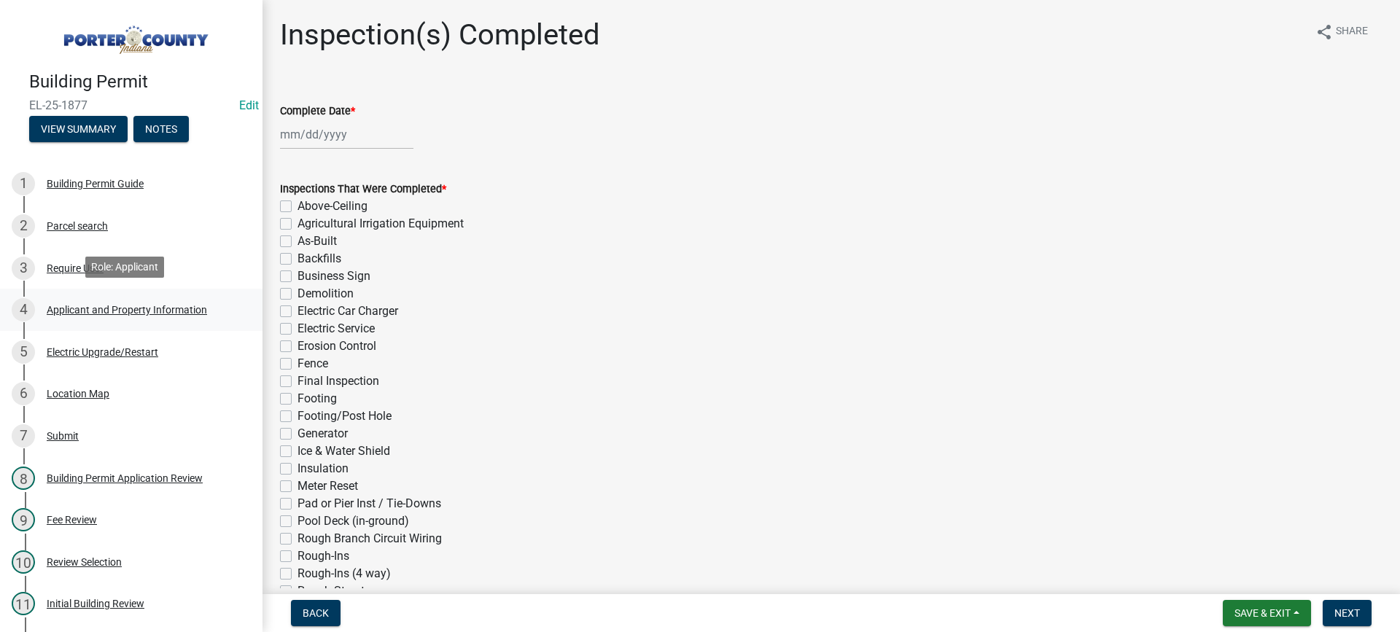
click at [114, 306] on div "Applicant and Property Information" at bounding box center [127, 310] width 160 height 10
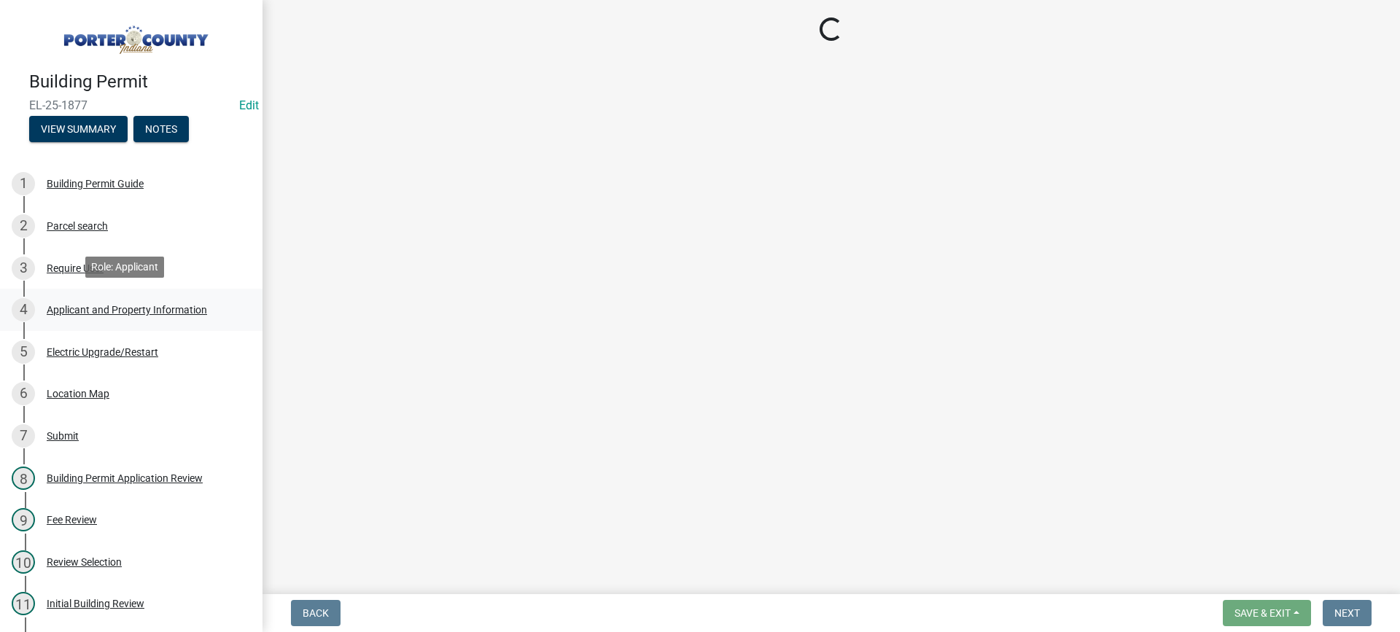
select select "3ef279d8-364d-4472-9edf-8c32643de6c0"
select select "ad46db9b-b68a-4590-8d08-f4fb10f3ead6"
select select "0d764019-f1ff-4f3b-9299-33f0d080acc7"
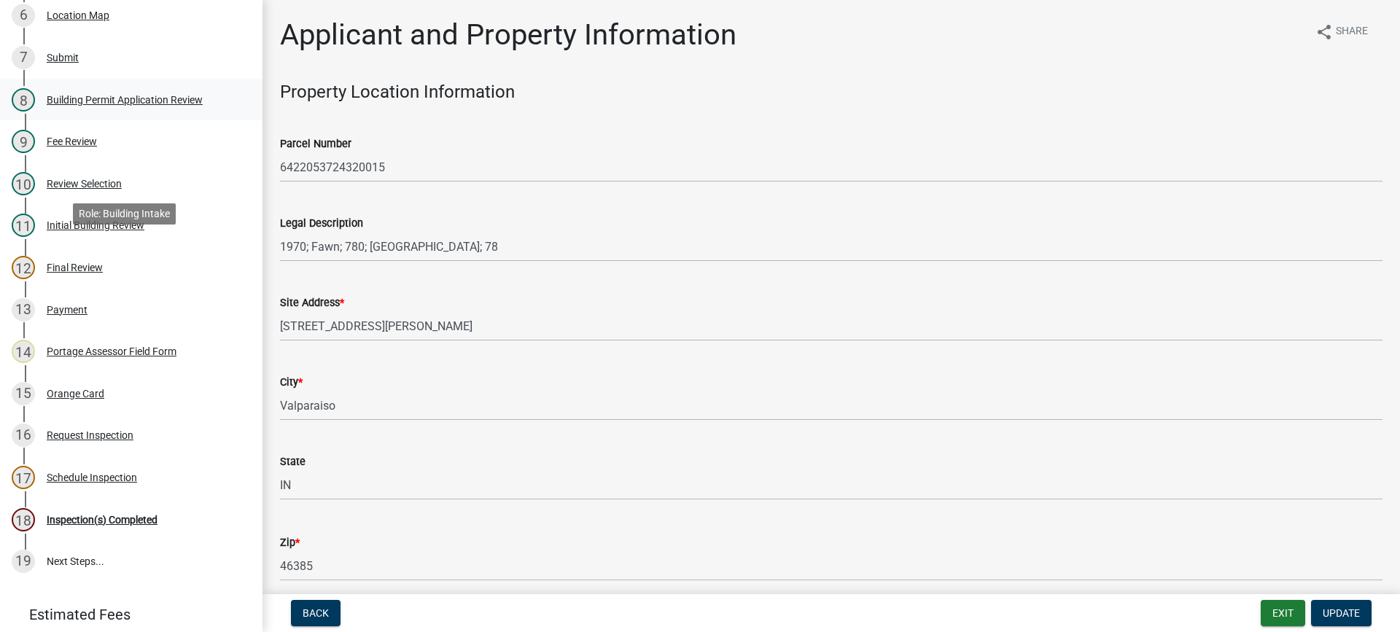
scroll to position [495, 0]
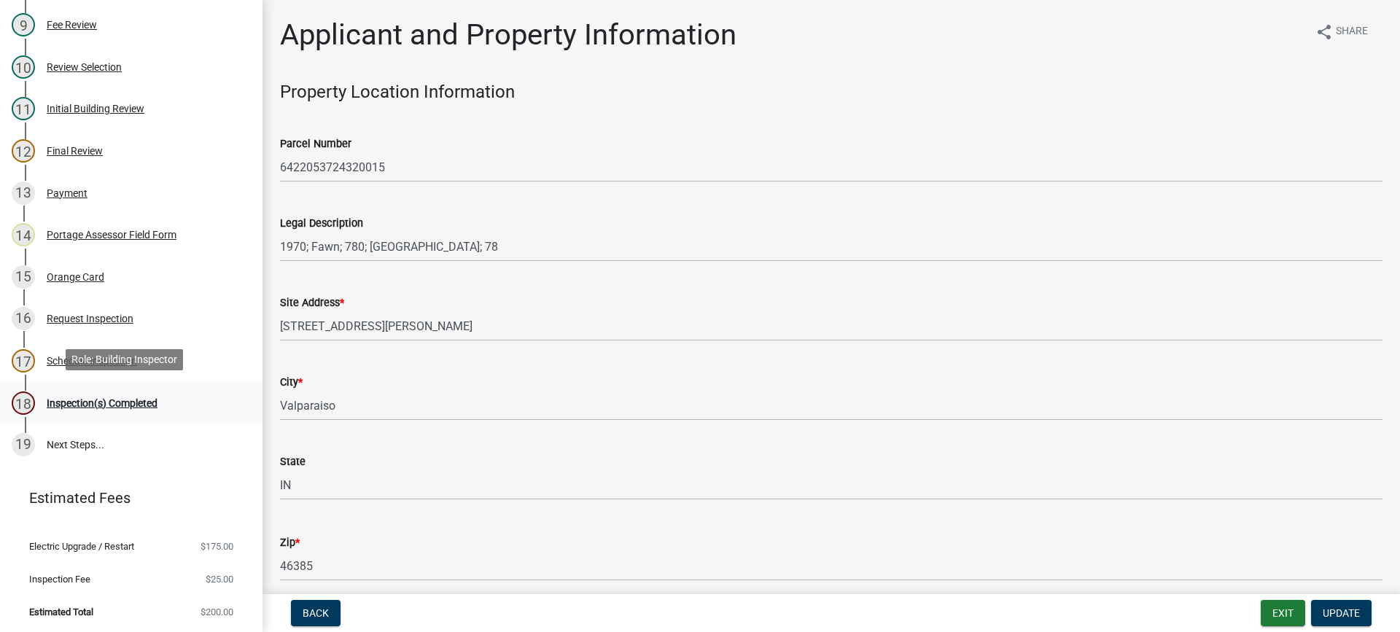
click at [68, 398] on div "Inspection(s) Completed" at bounding box center [102, 403] width 111 height 10
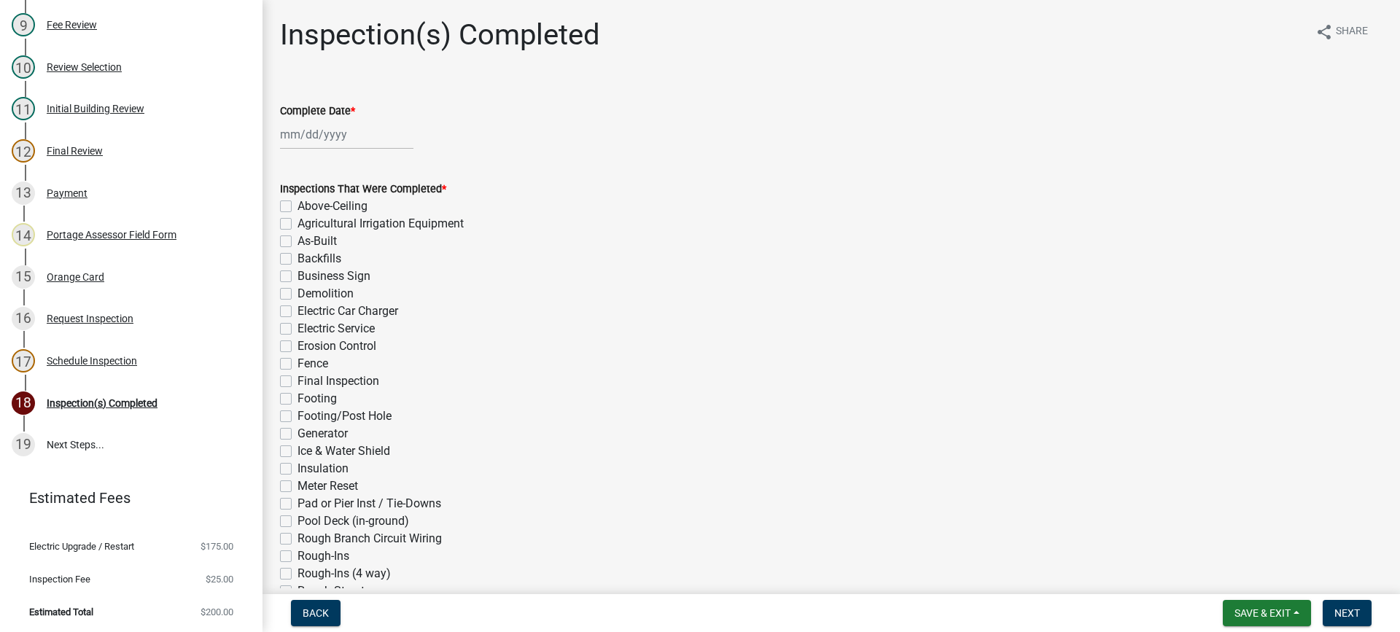
select select "10"
select select "2025"
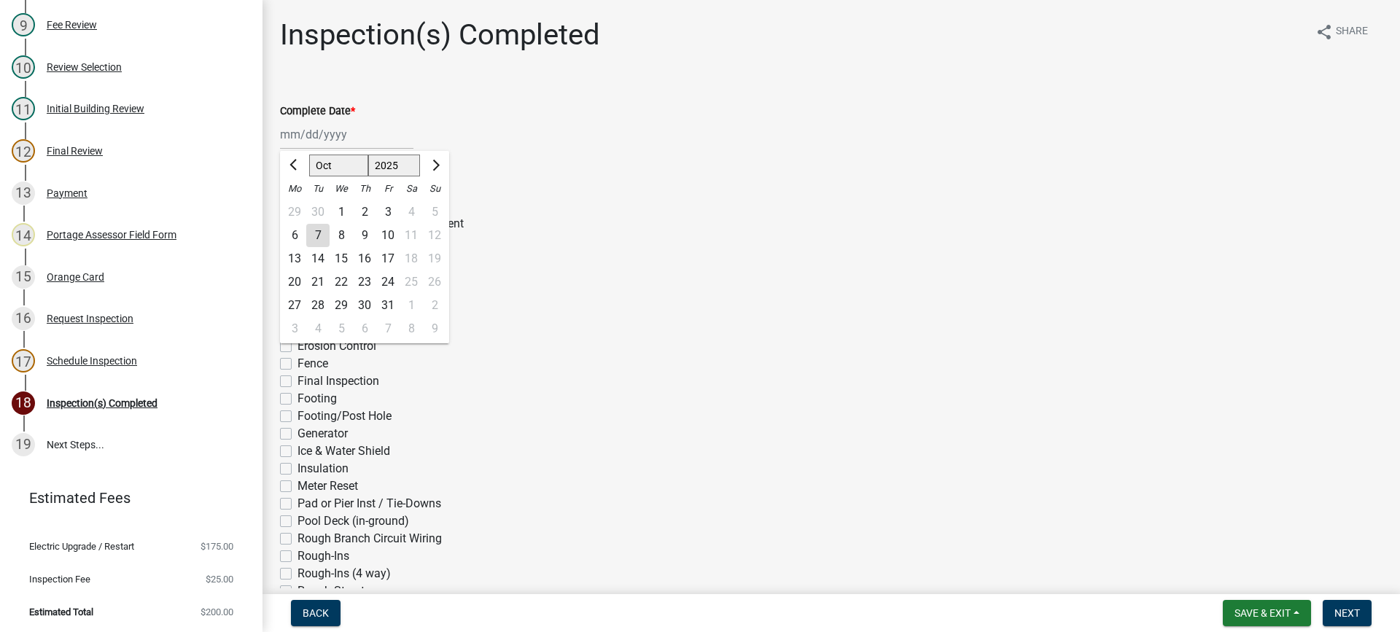
drag, startPoint x: 335, startPoint y: 136, endPoint x: 338, endPoint y: 144, distance: 7.6
click at [335, 136] on div "[PERSON_NAME] Feb Mar Apr [PERSON_NAME][DATE] Oct Nov [DATE] 1526 1527 1528 152…" at bounding box center [346, 135] width 133 height 30
